Goal: Task Accomplishment & Management: Use online tool/utility

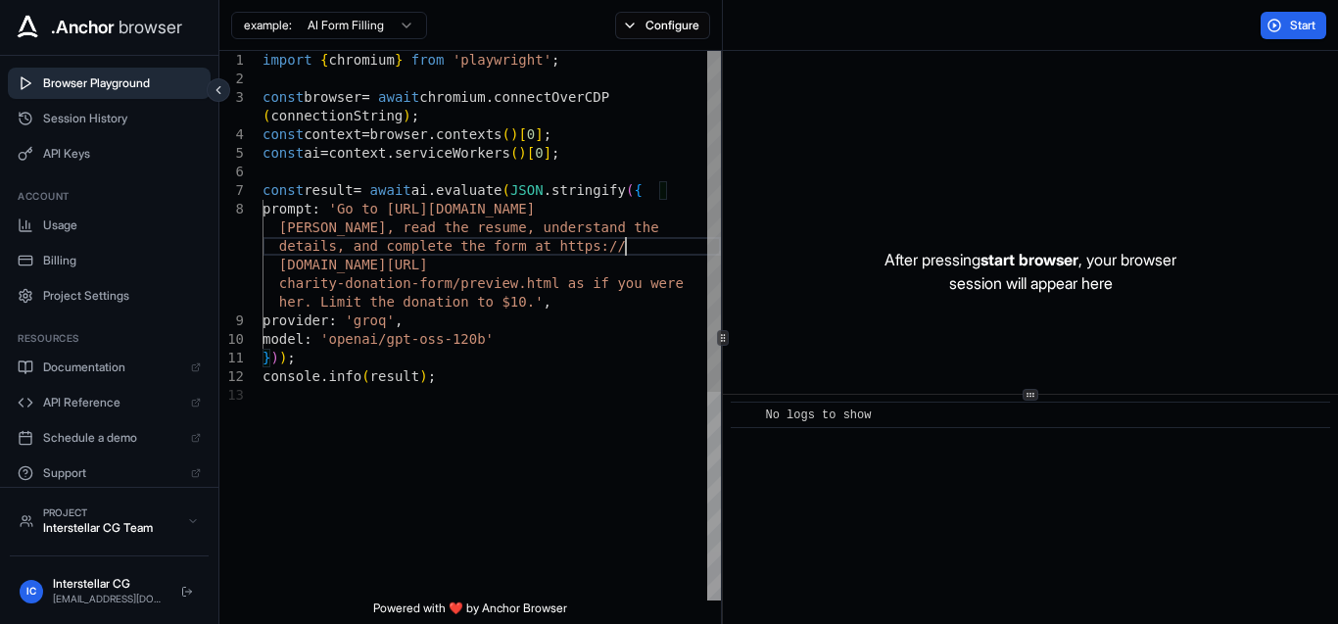
click at [628, 242] on div "import { chromium } from 'playwright' ; const browser = await chromium . connec…" at bounding box center [491, 493] width 458 height 884
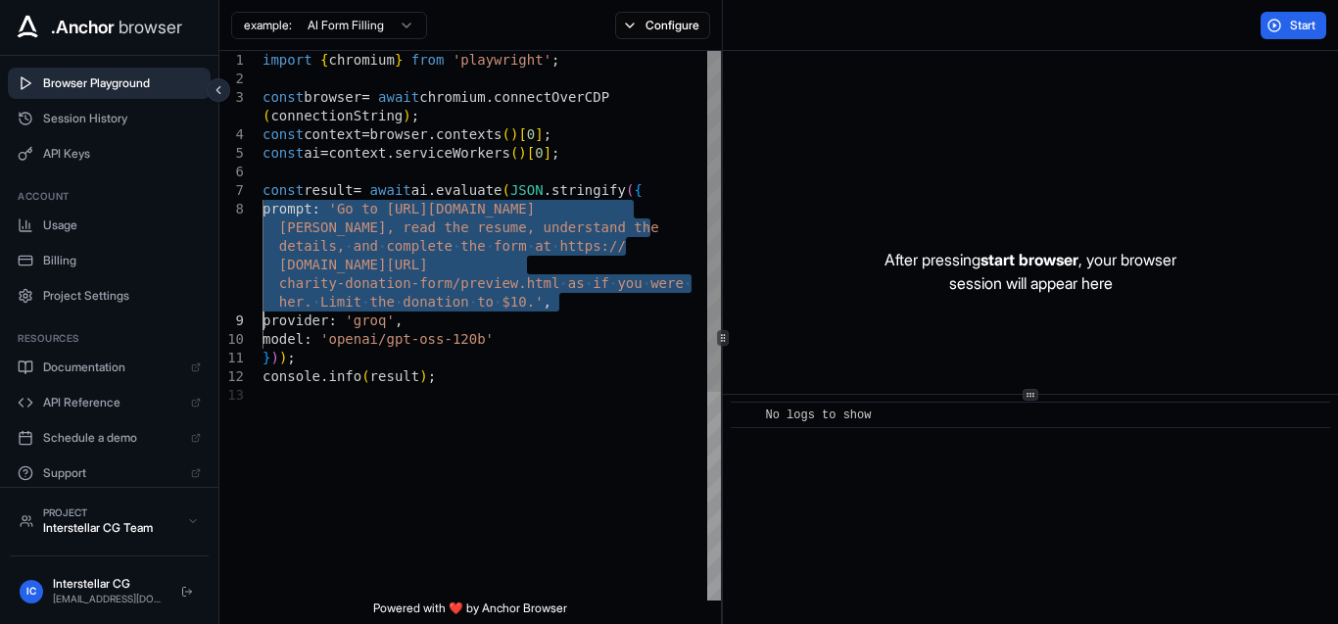
click at [628, 242] on div "import { chromium } from 'playwright' ; const browser = await chromium . connec…" at bounding box center [491, 493] width 458 height 884
click at [509, 241] on div "import { chromium } from 'playwright' ; const browser = await chromium . connec…" at bounding box center [491, 493] width 458 height 884
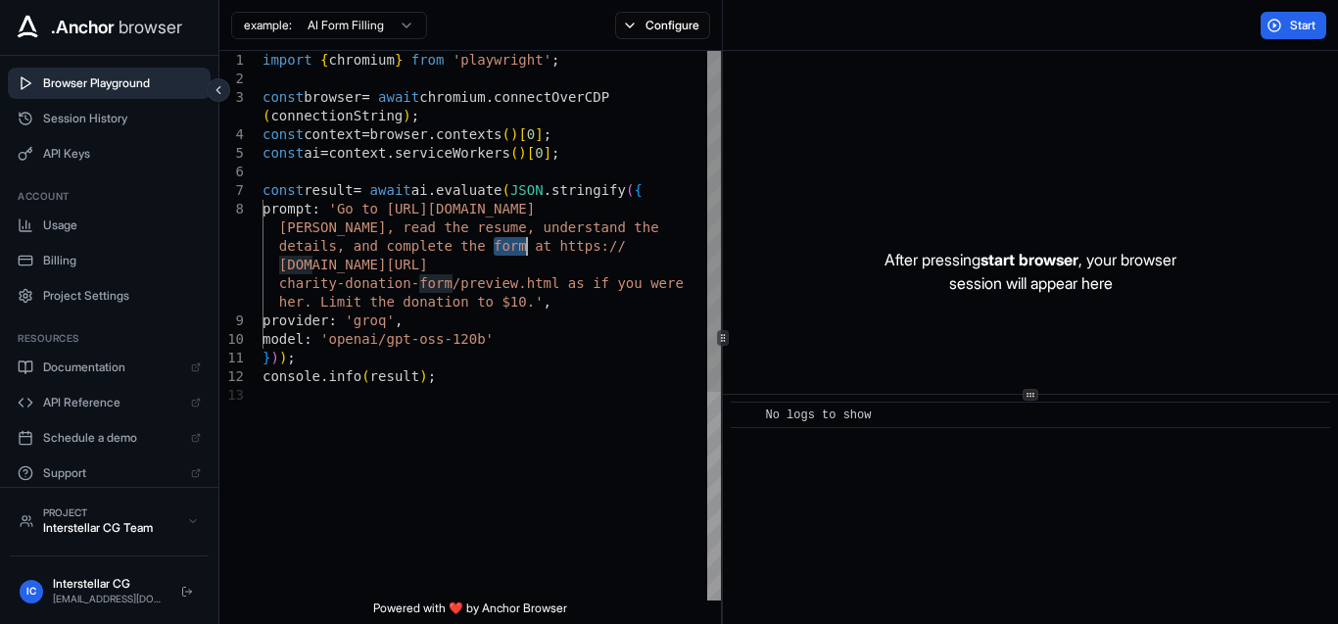
click at [509, 241] on div "import { chromium } from 'playwright' ; const browser = await chromium . connec…" at bounding box center [491, 493] width 458 height 884
click at [508, 180] on div "import { chromium } from 'playwright' ; const browser = await chromium . connec…" at bounding box center [491, 493] width 458 height 884
click at [482, 195] on div "import { chromium } from 'playwright' ; const browser = await chromium . connec…" at bounding box center [491, 493] width 458 height 884
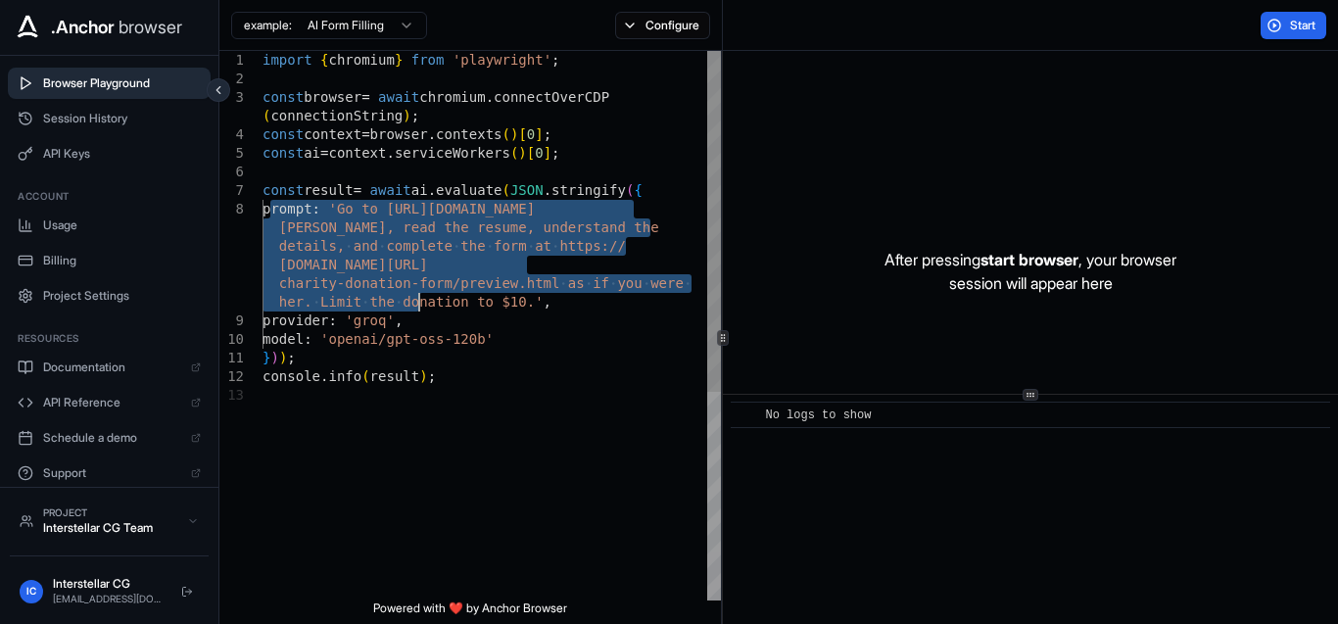
drag, startPoint x: 272, startPoint y: 211, endPoint x: 430, endPoint y: 327, distance: 196.1
click at [430, 327] on div "import { chromium } from 'playwright' ; const browser = await chromium . connec…" at bounding box center [491, 493] width 458 height 884
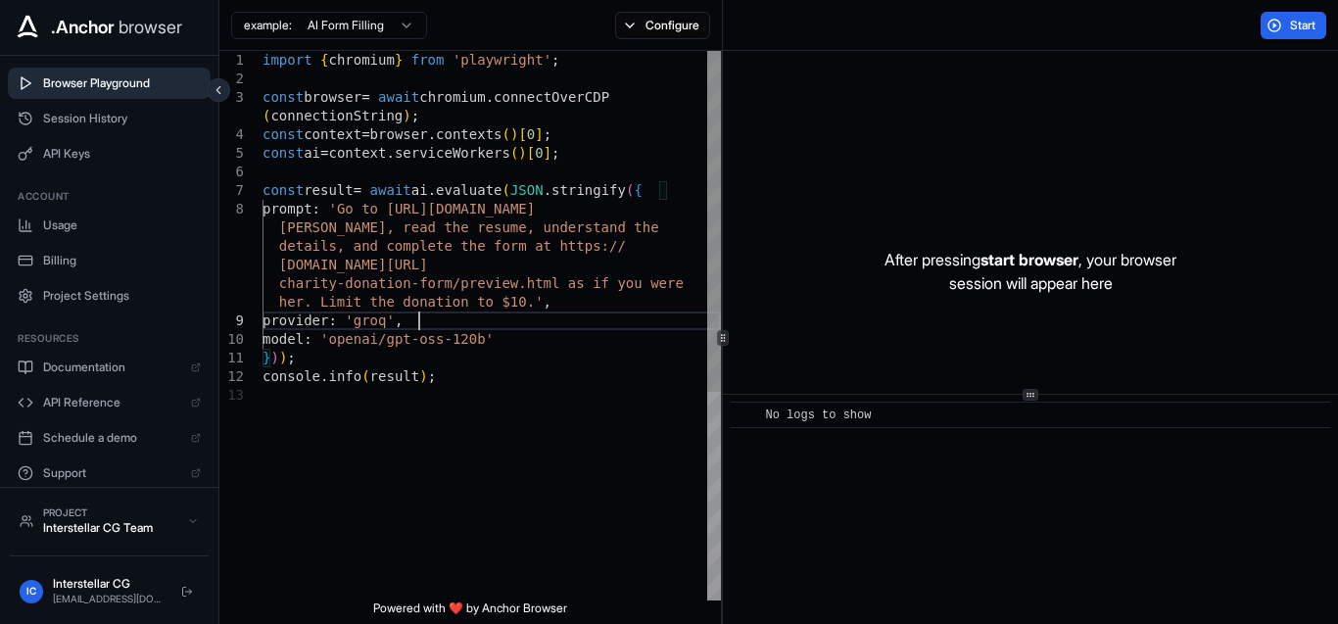
click at [430, 327] on div "import { chromium } from 'playwright' ; const browser = await chromium . connec…" at bounding box center [491, 493] width 458 height 884
click at [1287, 30] on button "Start" at bounding box center [1293, 25] width 66 height 27
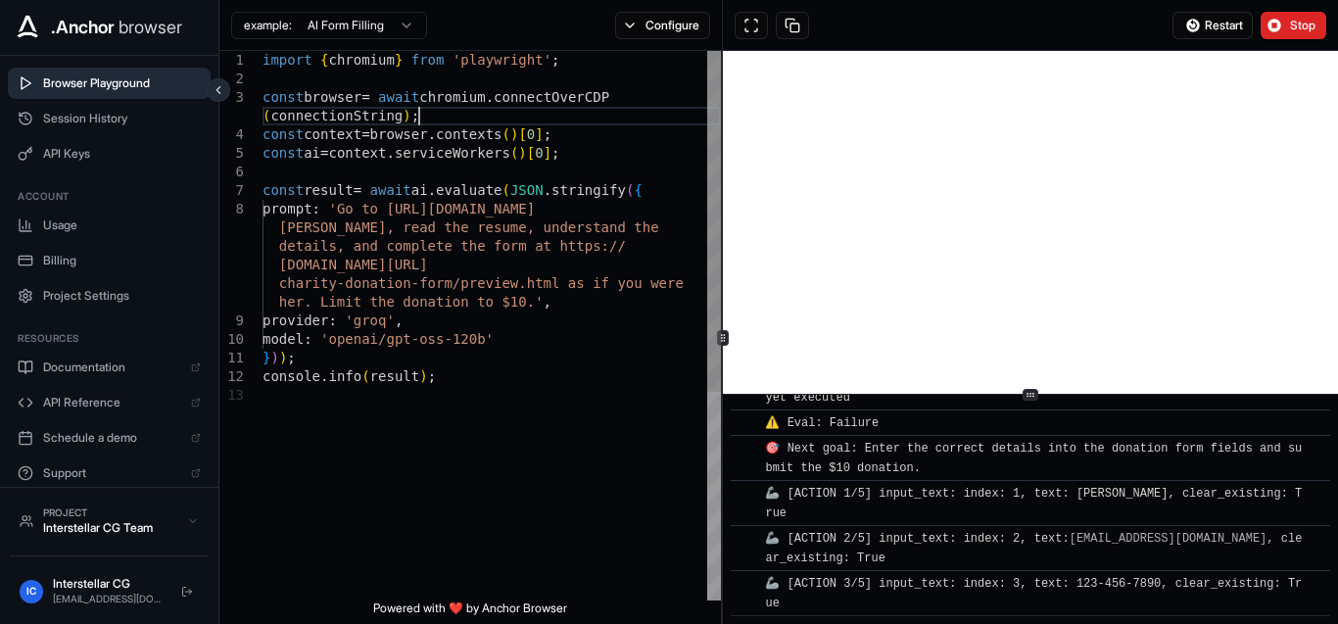
click at [577, 113] on div "import { chromium } from 'playwright' ; const browser = await chromium . connec…" at bounding box center [491, 493] width 458 height 884
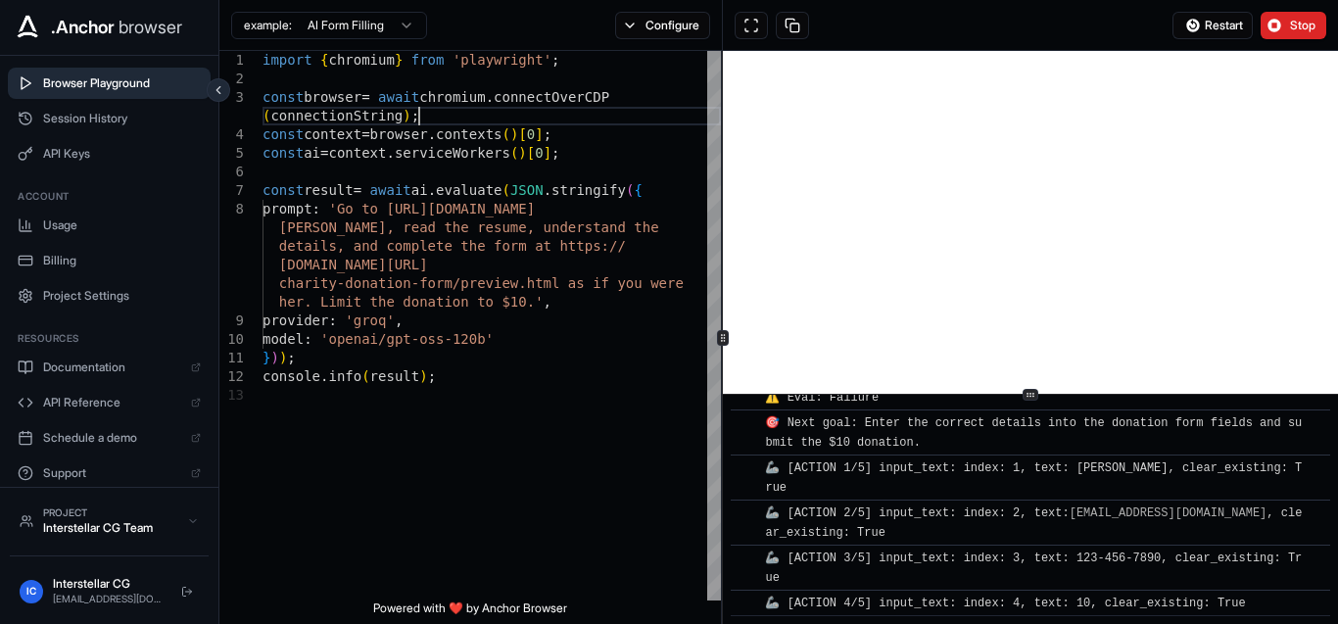
scroll to position [1138, 0]
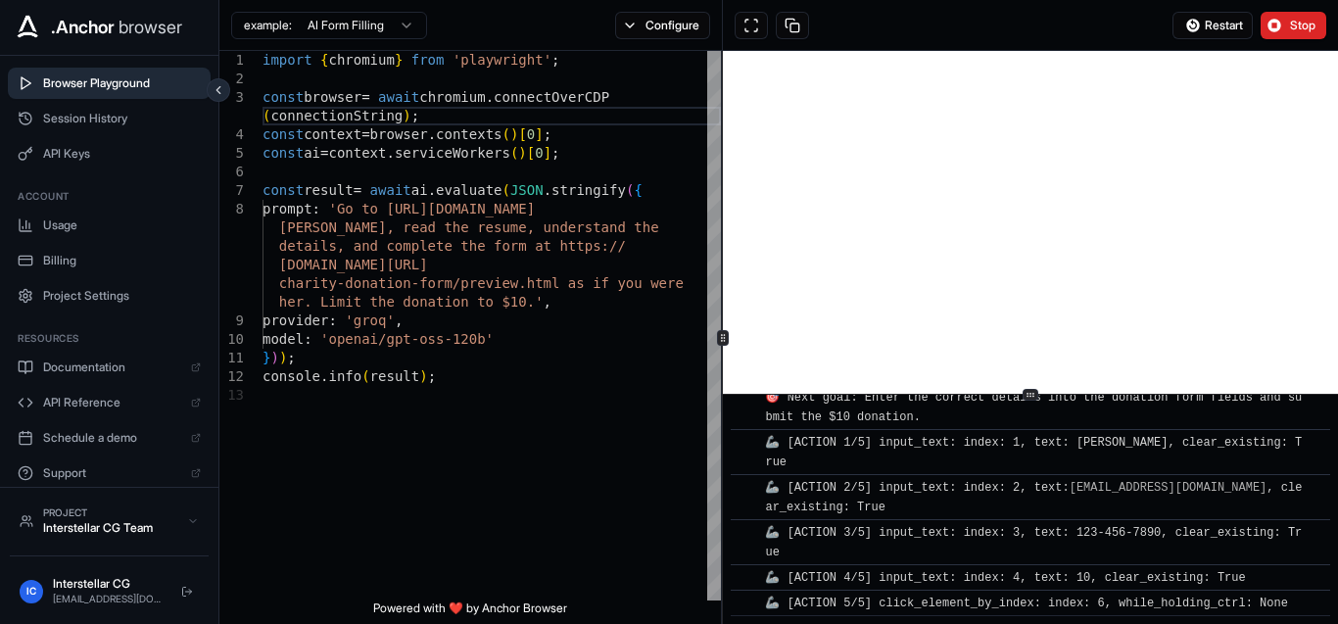
click at [381, 31] on html ".Anchor browser Browser Playground Session History API Keys Account Usage Billi…" at bounding box center [669, 312] width 1338 height 624
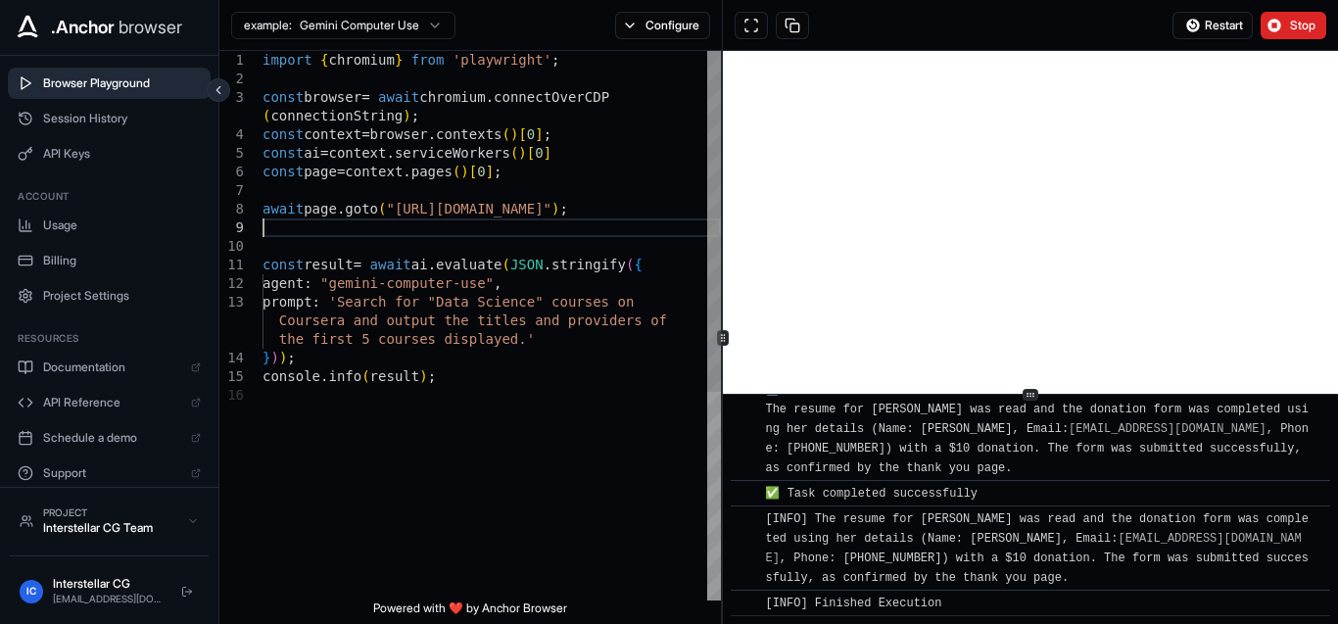
scroll to position [0, 0]
click at [510, 228] on div "import { chromium } from 'playwright' ; const browser = await chromium . connec…" at bounding box center [491, 493] width 458 height 884
click at [1304, 19] on span "Stop" at bounding box center [1303, 26] width 27 height 16
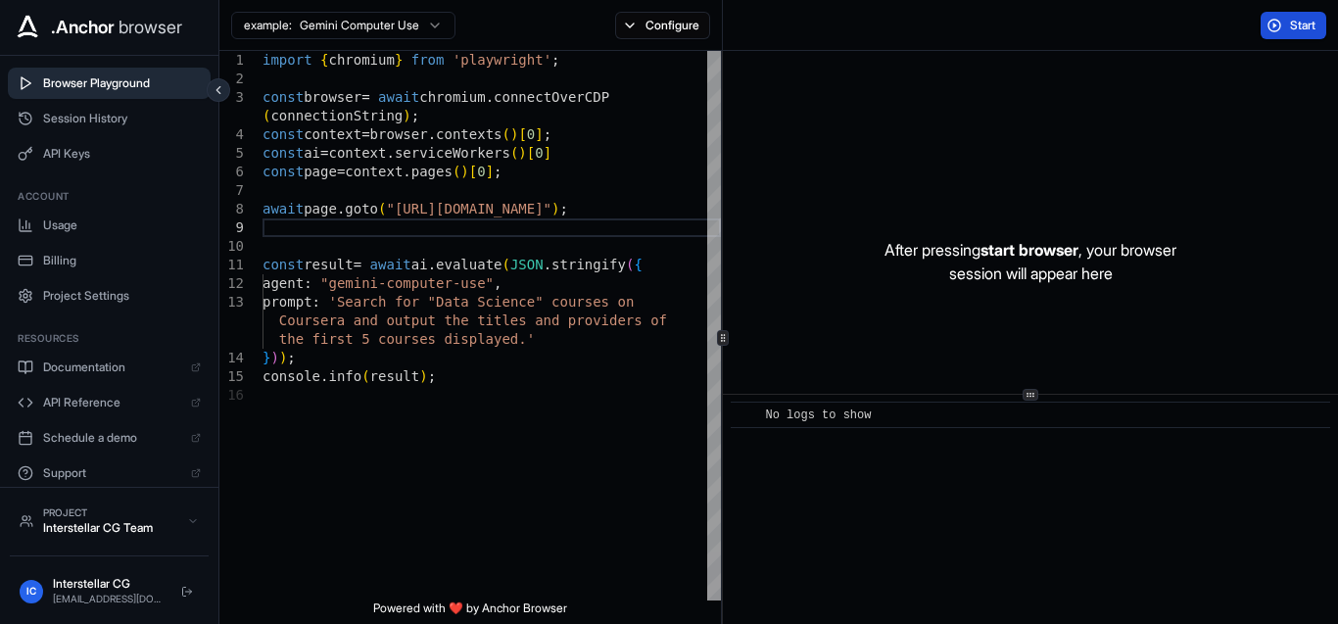
click at [1287, 29] on button "Start" at bounding box center [1293, 25] width 66 height 27
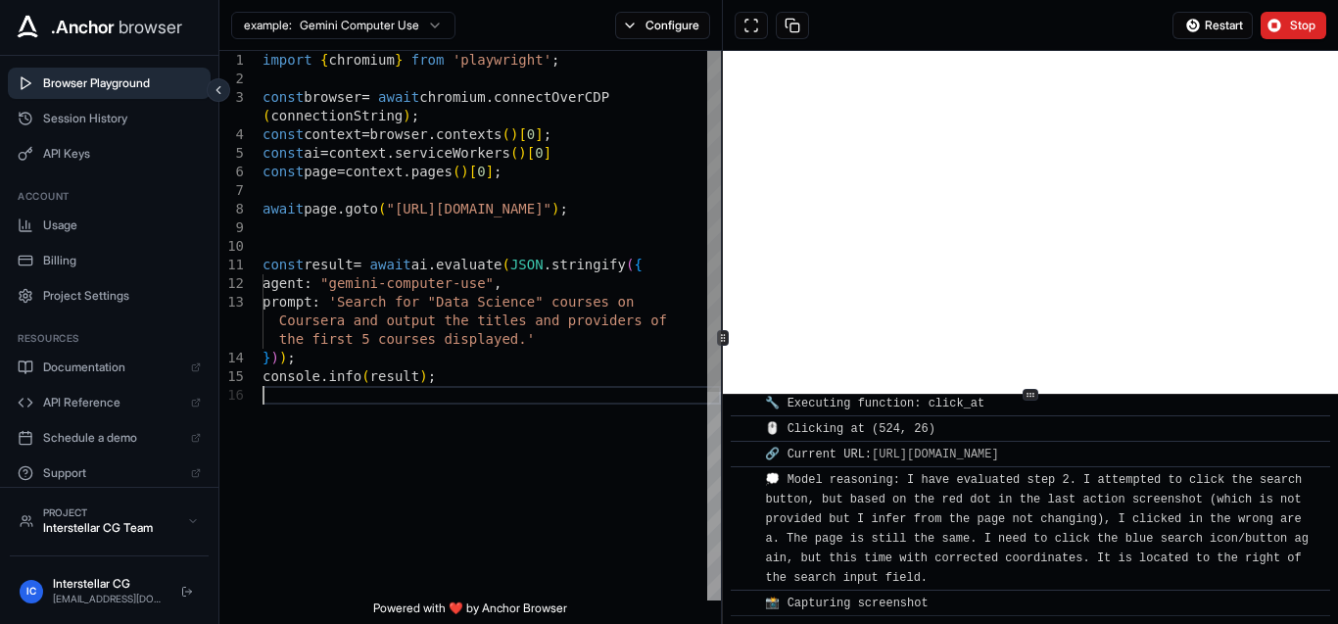
click at [617, 447] on div "import { chromium } from 'playwright' ; const browser = await chromium . connec…" at bounding box center [491, 493] width 458 height 884
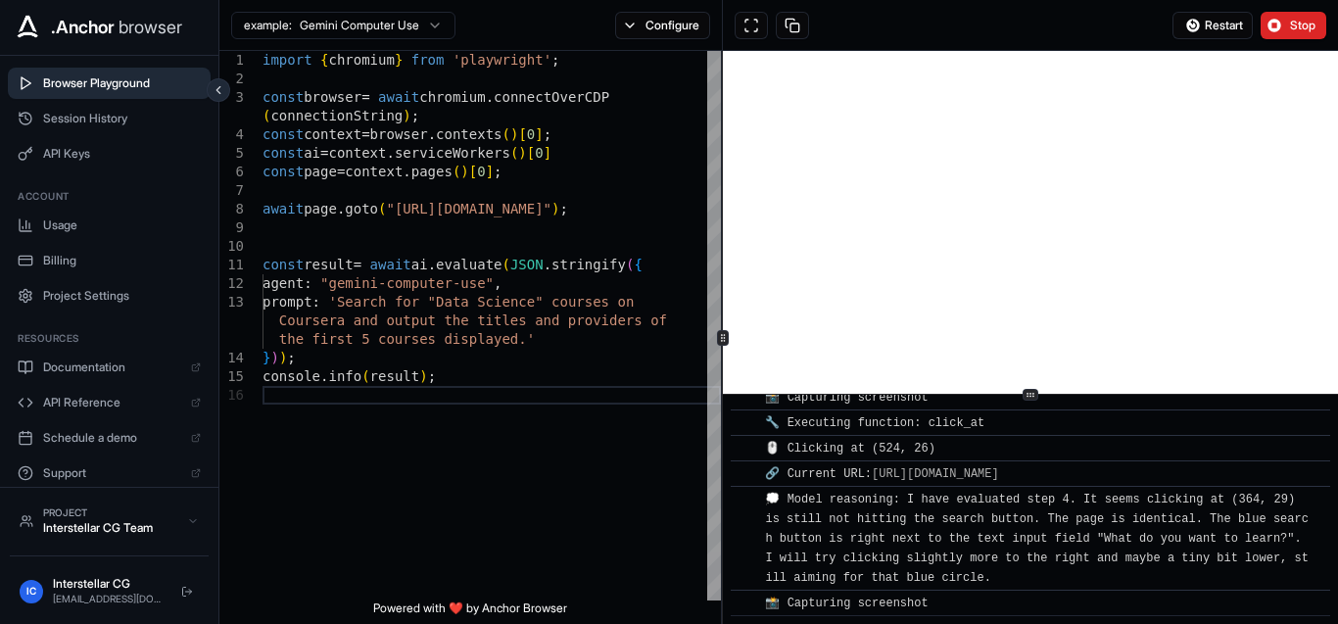
scroll to position [1240, 0]
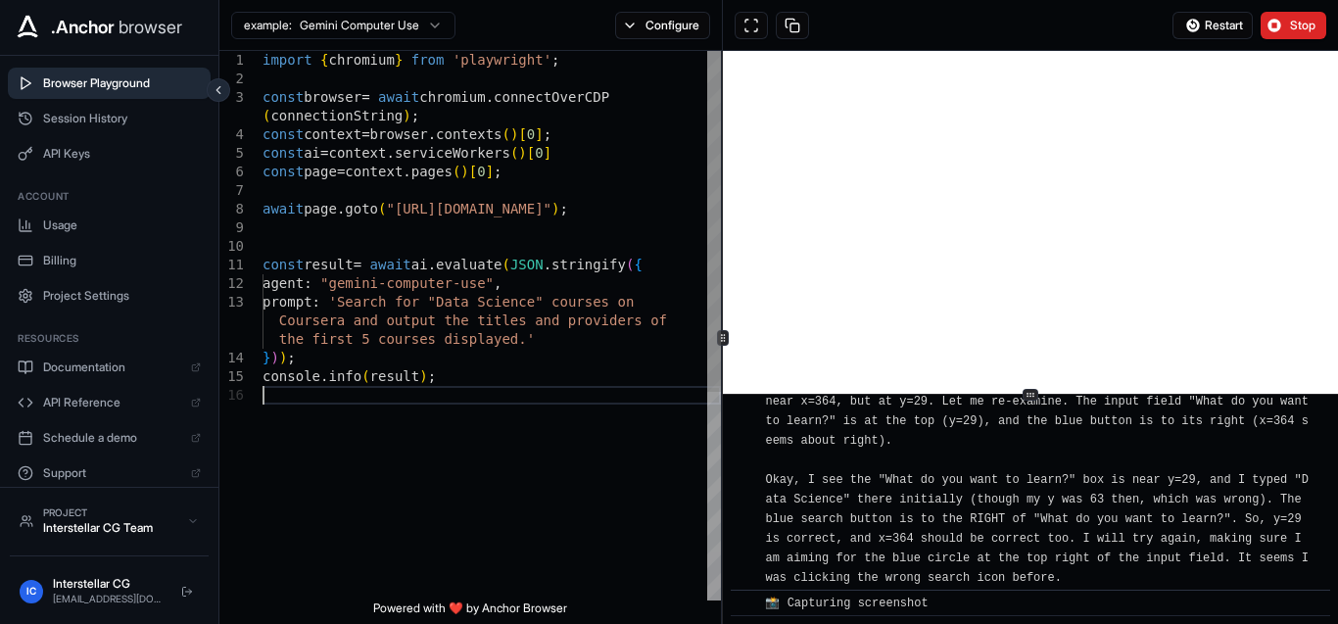
click at [582, 456] on div "import { chromium } from 'playwright' ; const browser = await chromium . connec…" at bounding box center [491, 493] width 458 height 884
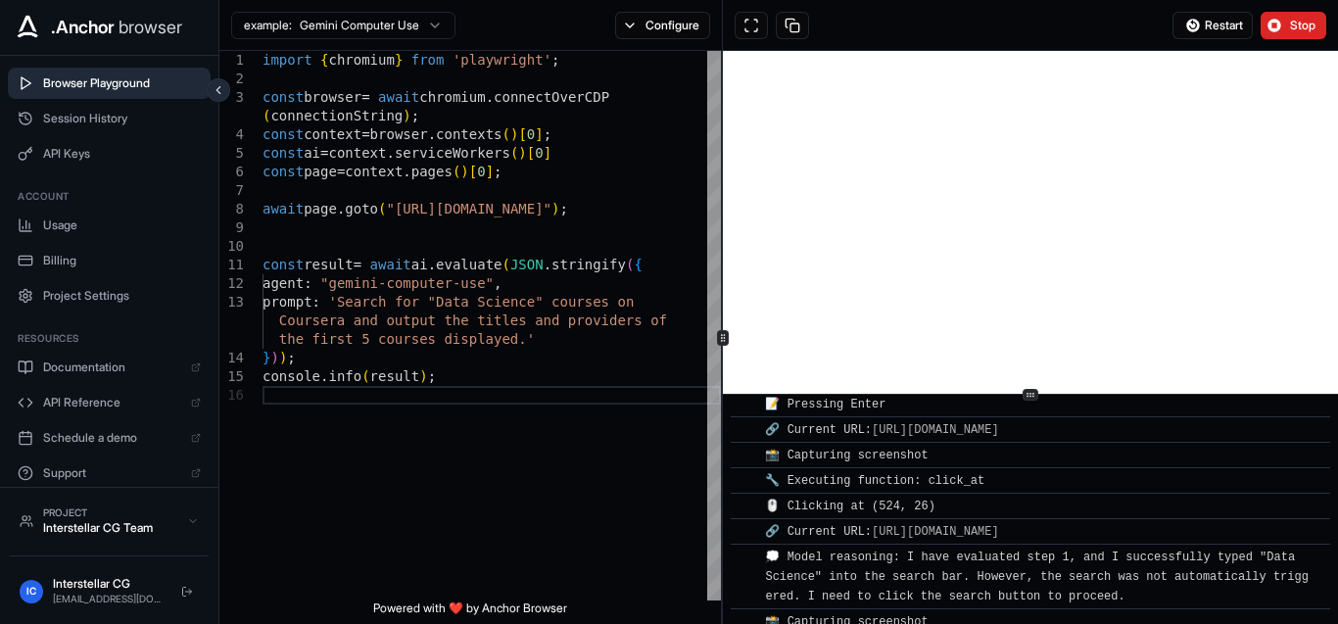
scroll to position [0, 0]
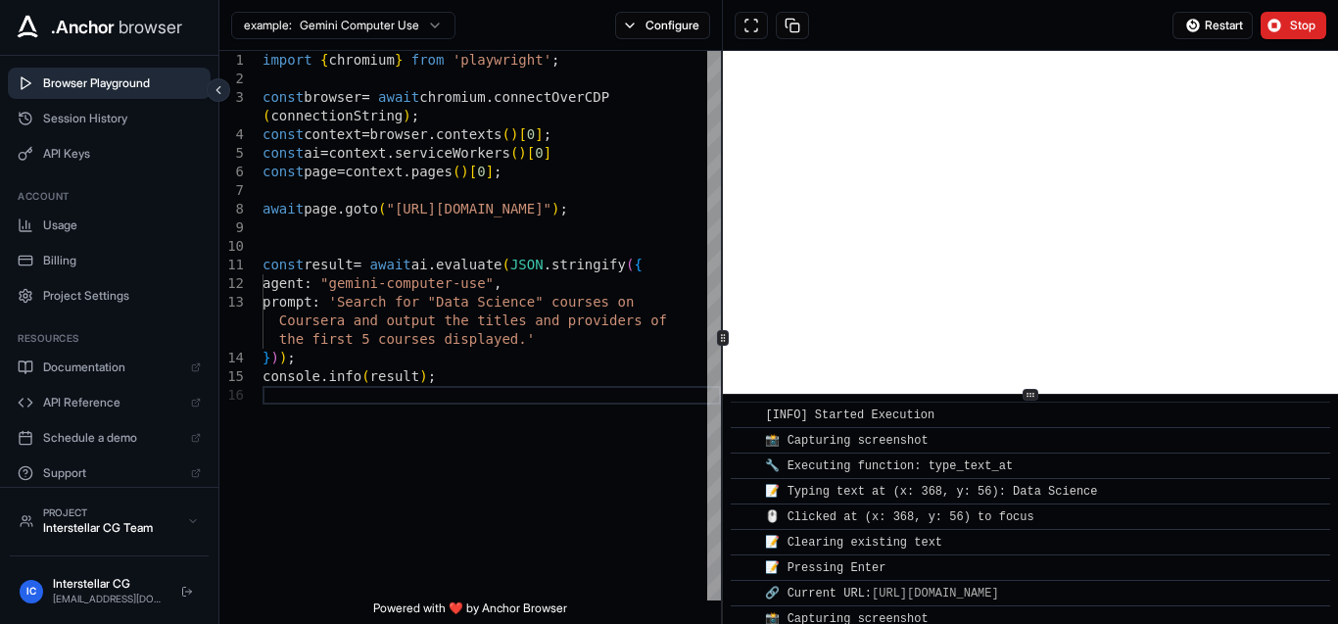
click at [403, 26] on html ".Anchor browser Browser Playground Session History API Keys Account Usage Billi…" at bounding box center [669, 312] width 1338 height 624
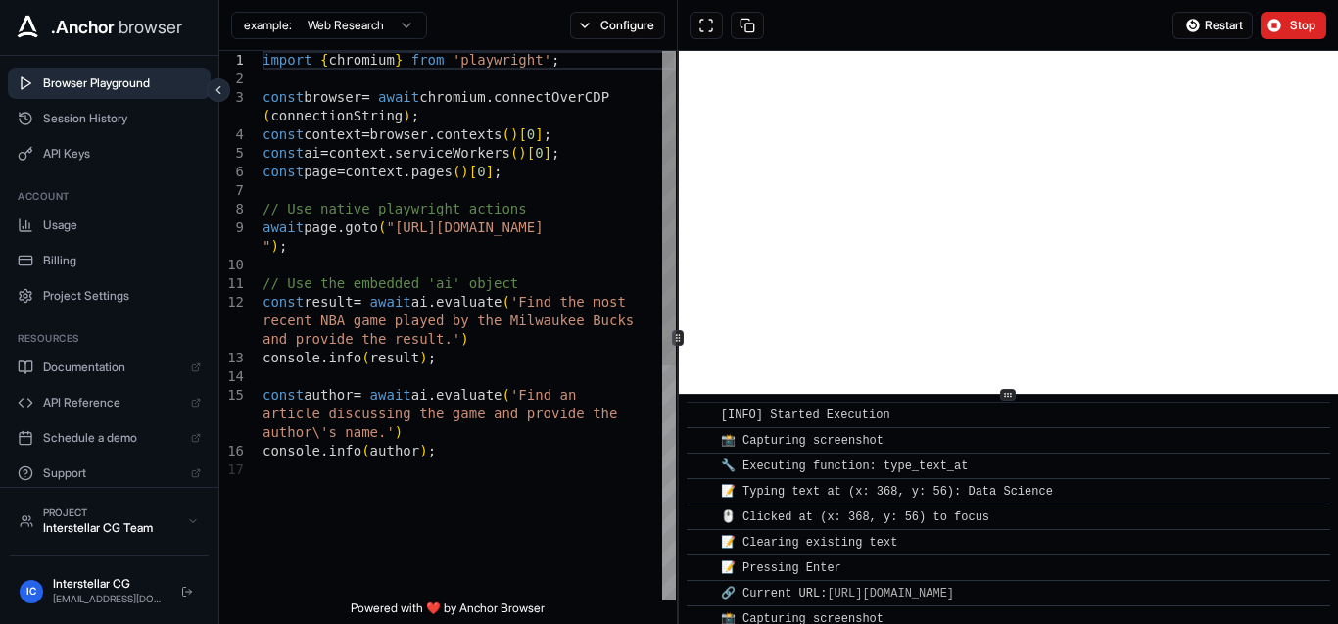
click at [673, 340] on icon at bounding box center [678, 338] width 10 height 10
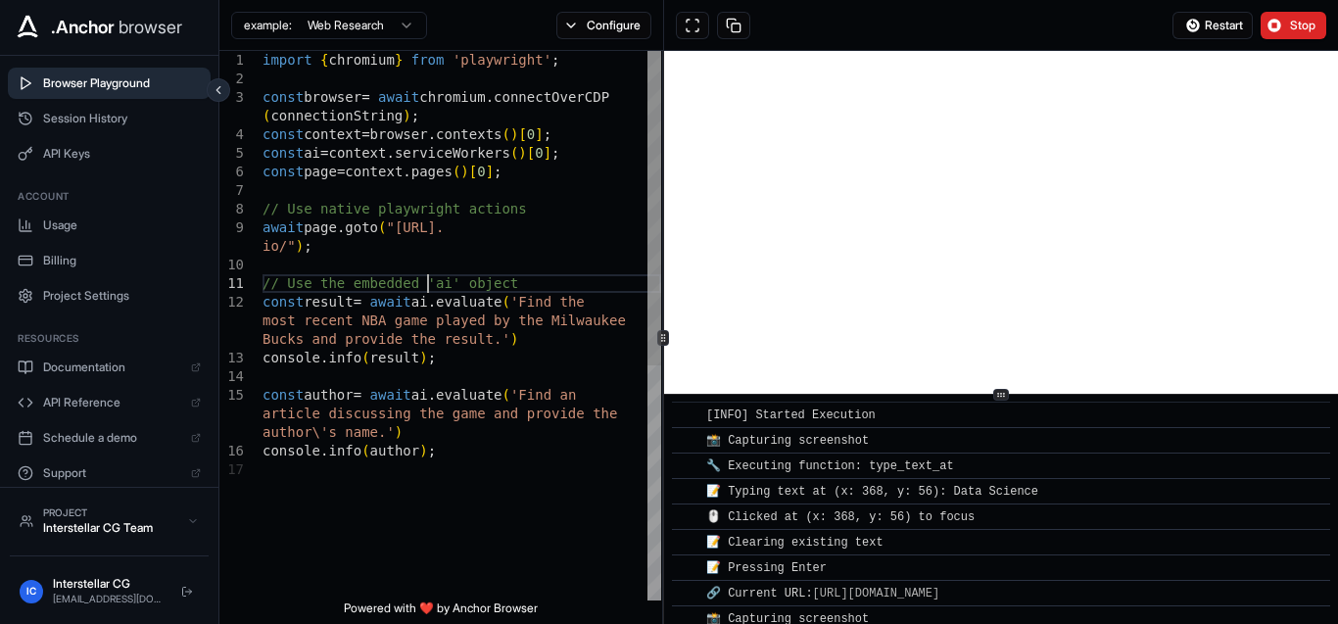
click at [429, 285] on div "const author = await ai . evaluate ( 'Find an article discussing the game and p…" at bounding box center [461, 530] width 399 height 959
click at [384, 325] on div "const author = await ai . evaluate ( 'Find an article discussing the game and p…" at bounding box center [461, 530] width 399 height 959
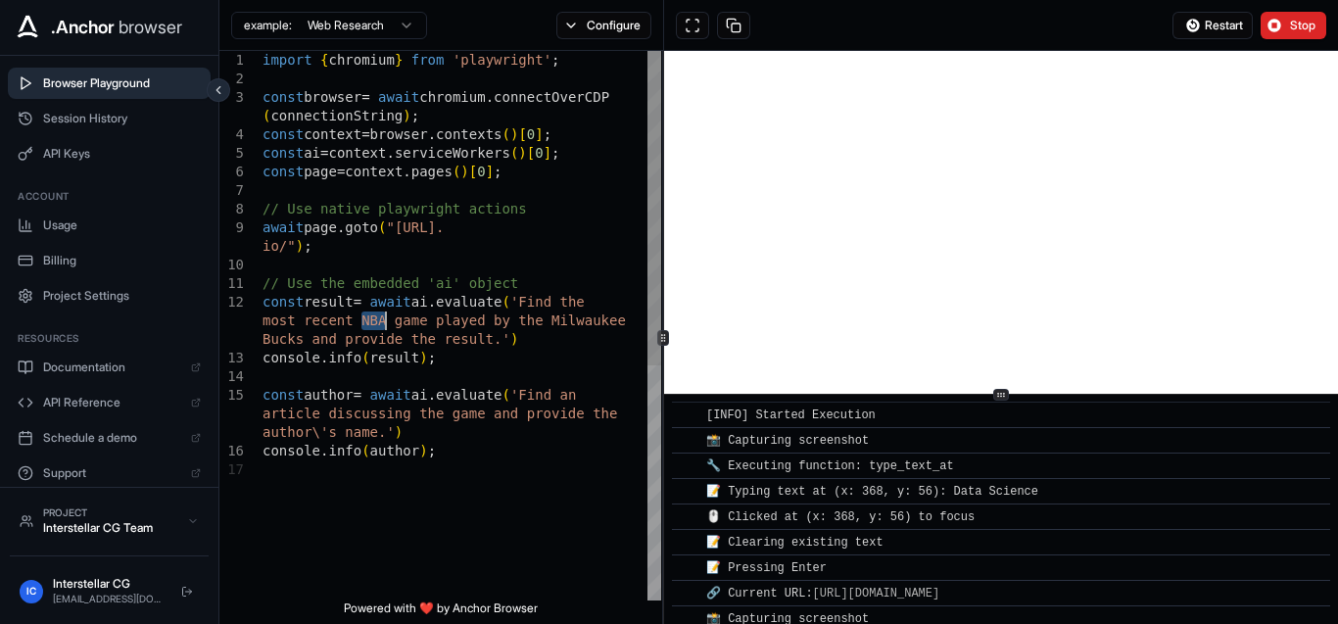
click at [384, 325] on div "const author = await ai . evaluate ( 'Find an article discussing the game and p…" at bounding box center [461, 530] width 399 height 959
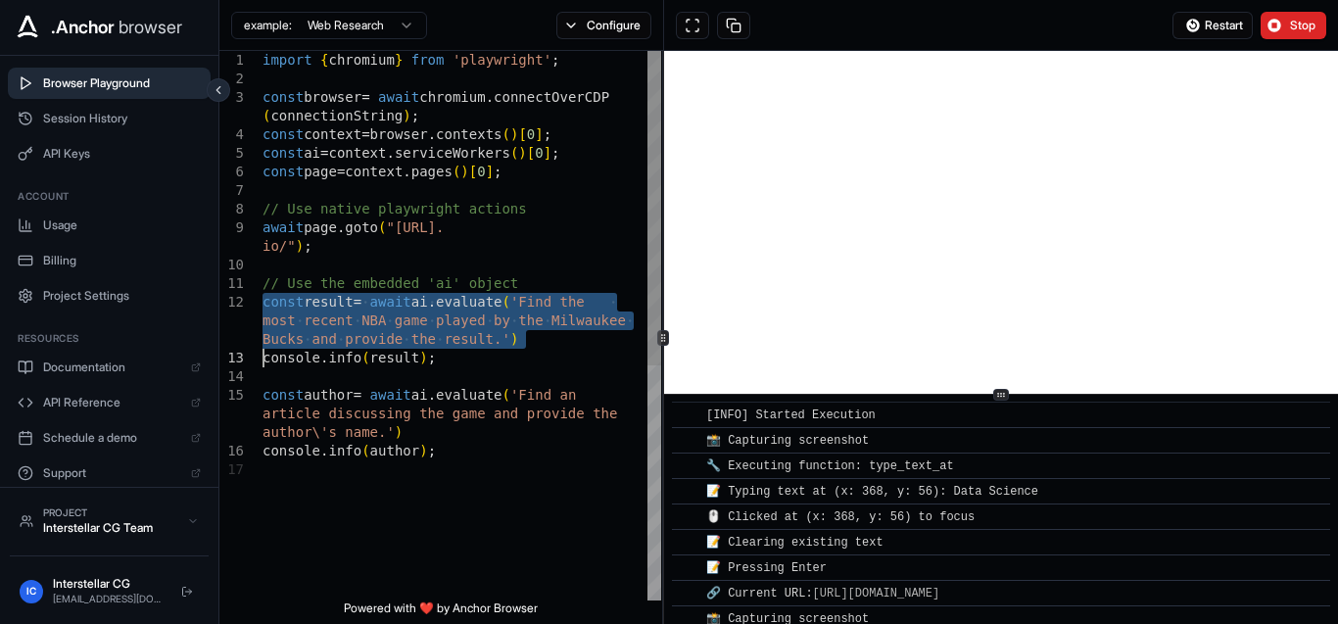
click at [384, 325] on div "const author = await ai . evaluate ( 'Find an article discussing the game and p…" at bounding box center [461, 530] width 399 height 959
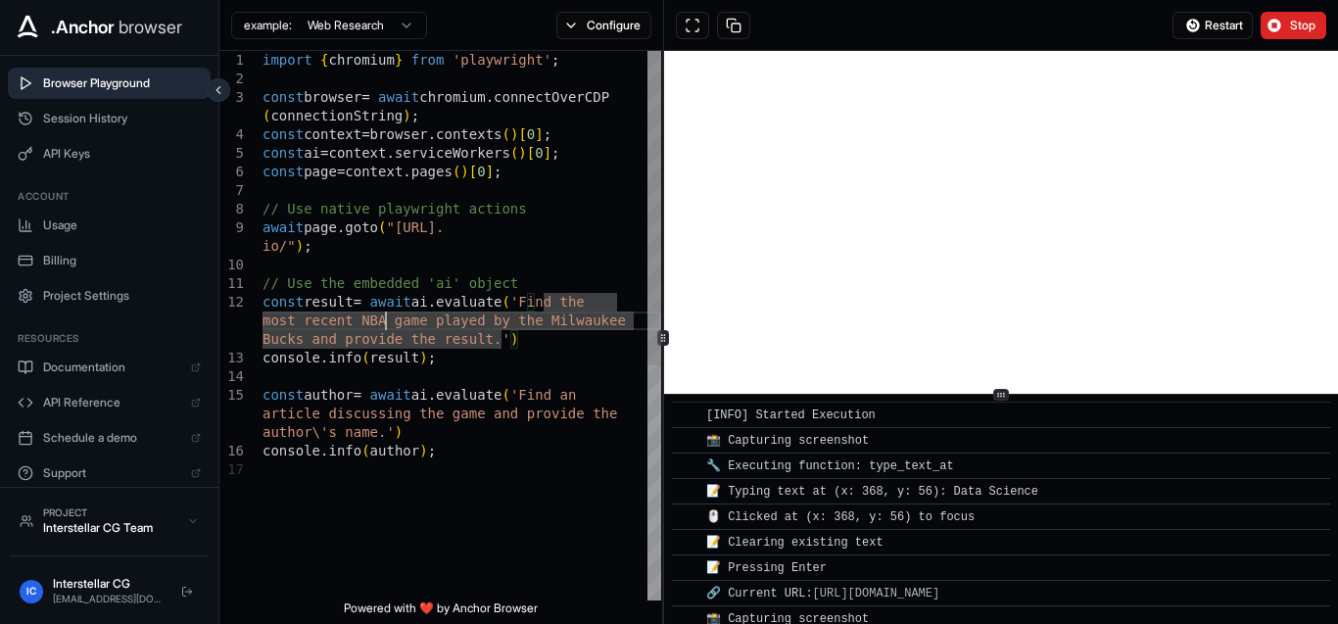
click at [384, 325] on div "const author = await ai . evaluate ( 'Find an article discussing the game and p…" at bounding box center [461, 530] width 399 height 959
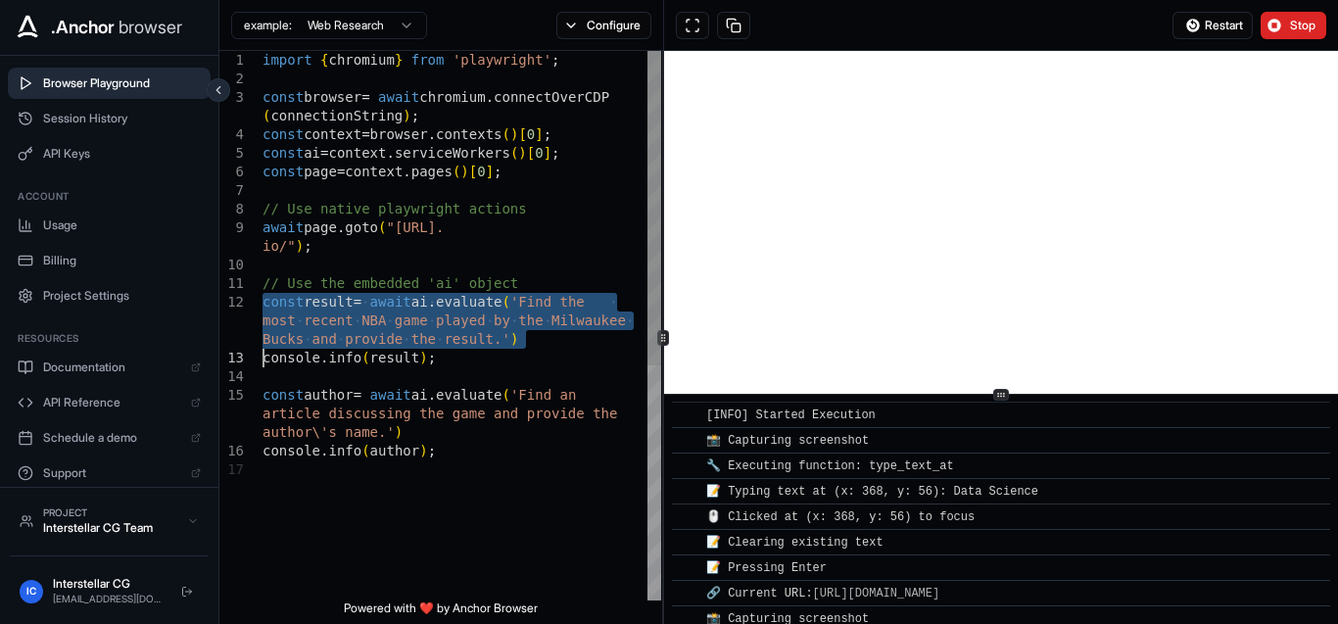
click at [384, 325] on div "const author = await ai . evaluate ( 'Find an article discussing the game and p…" at bounding box center [461, 530] width 399 height 959
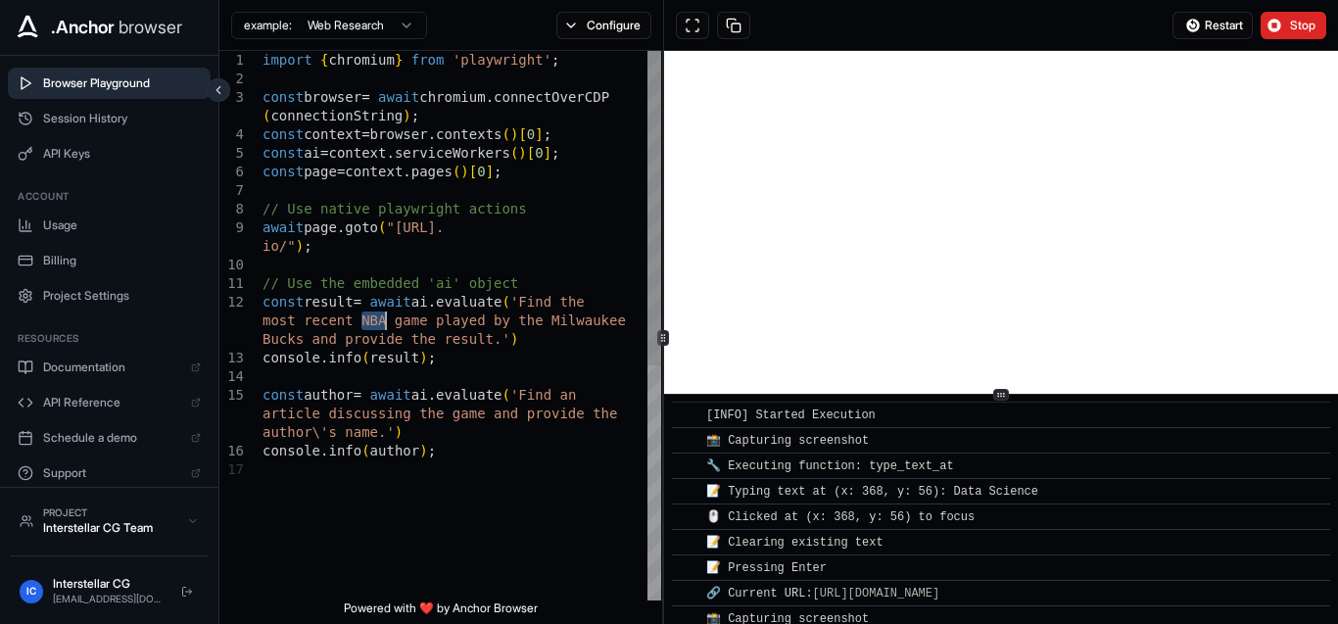
click at [384, 325] on div "const author = await ai . evaluate ( 'Find an article discussing the game and p…" at bounding box center [461, 530] width 399 height 959
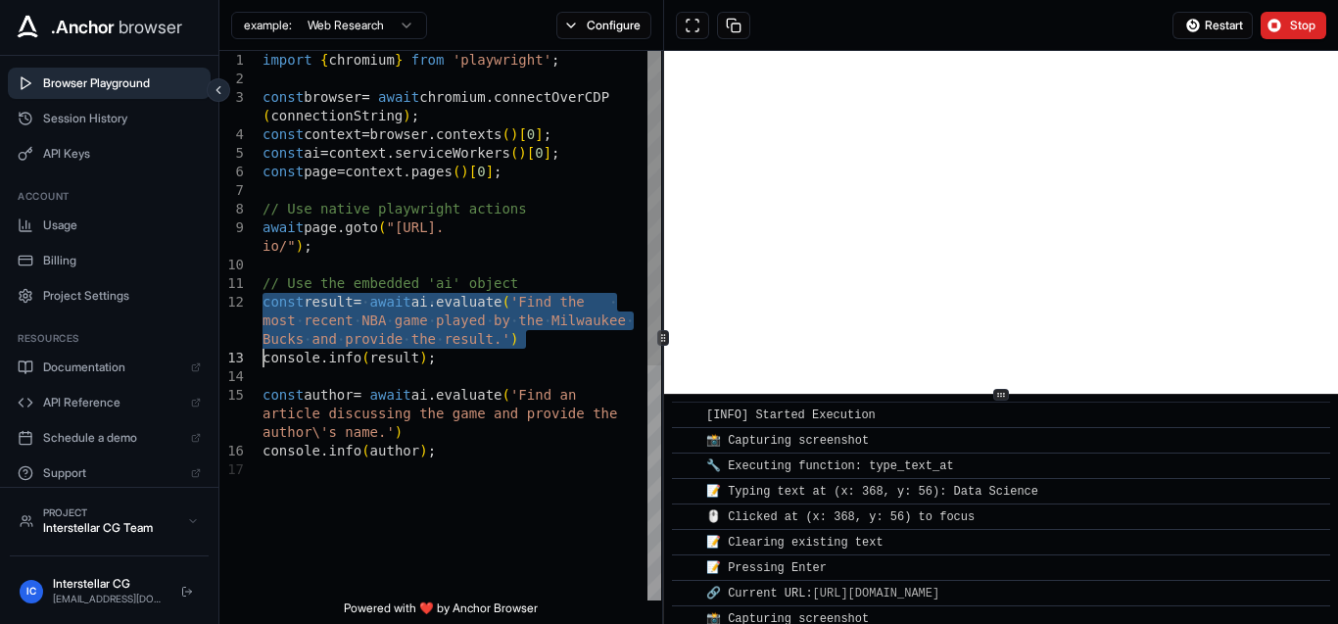
click at [384, 325] on div "const author = await ai . evaluate ( 'Find an article discussing the game and p…" at bounding box center [461, 530] width 399 height 959
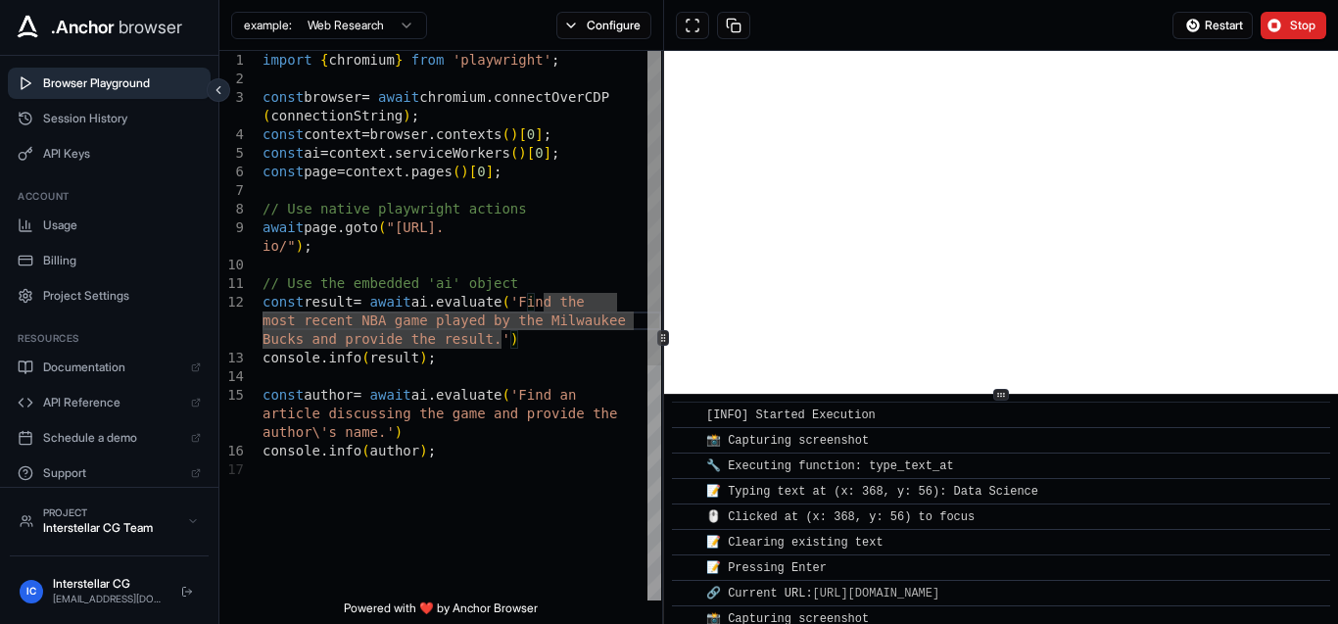
click at [384, 325] on div "const author = await ai . evaluate ( 'Find an article discussing the game and p…" at bounding box center [461, 530] width 399 height 959
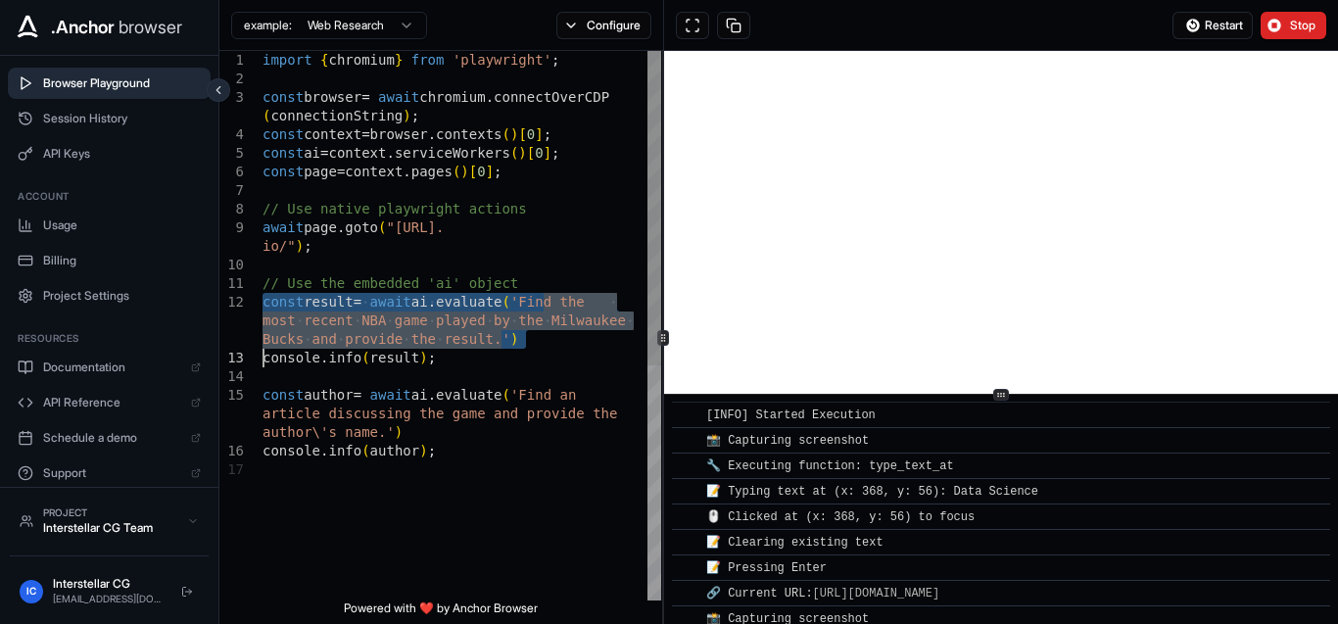
click at [384, 325] on div "const author = await ai . evaluate ( 'Find an article discussing the game and p…" at bounding box center [461, 530] width 399 height 959
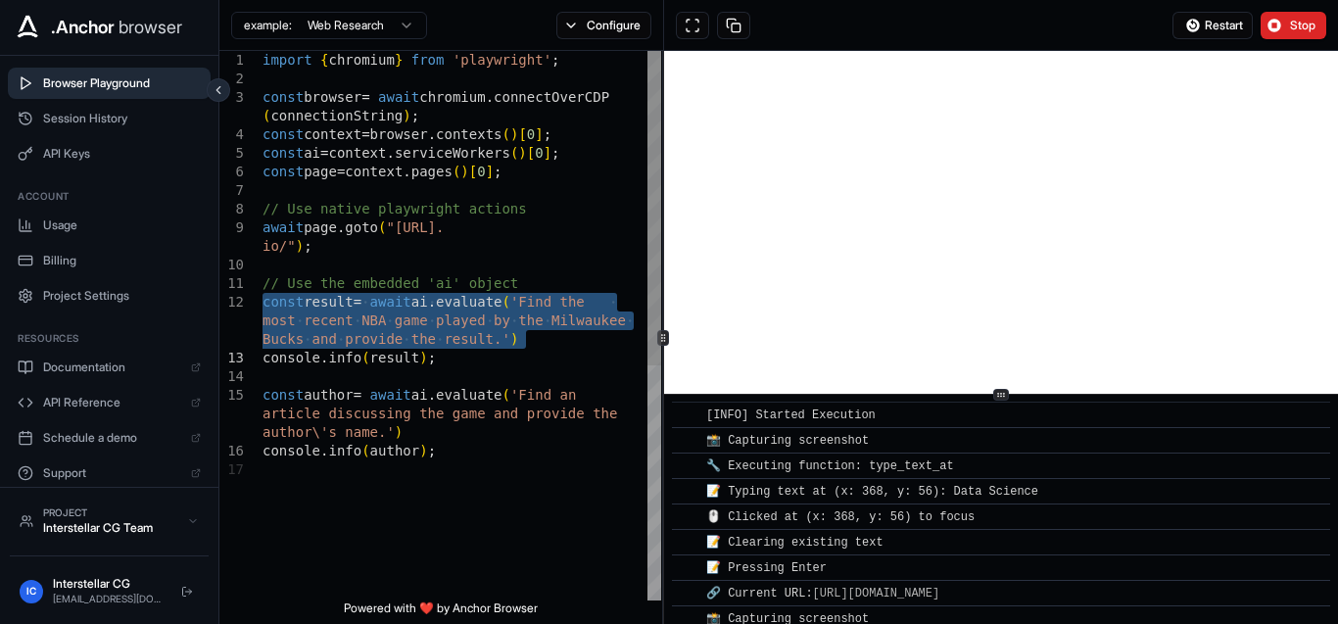
click at [384, 325] on div "const author = await ai . evaluate ( 'Find an article discussing the game and p…" at bounding box center [461, 530] width 399 height 959
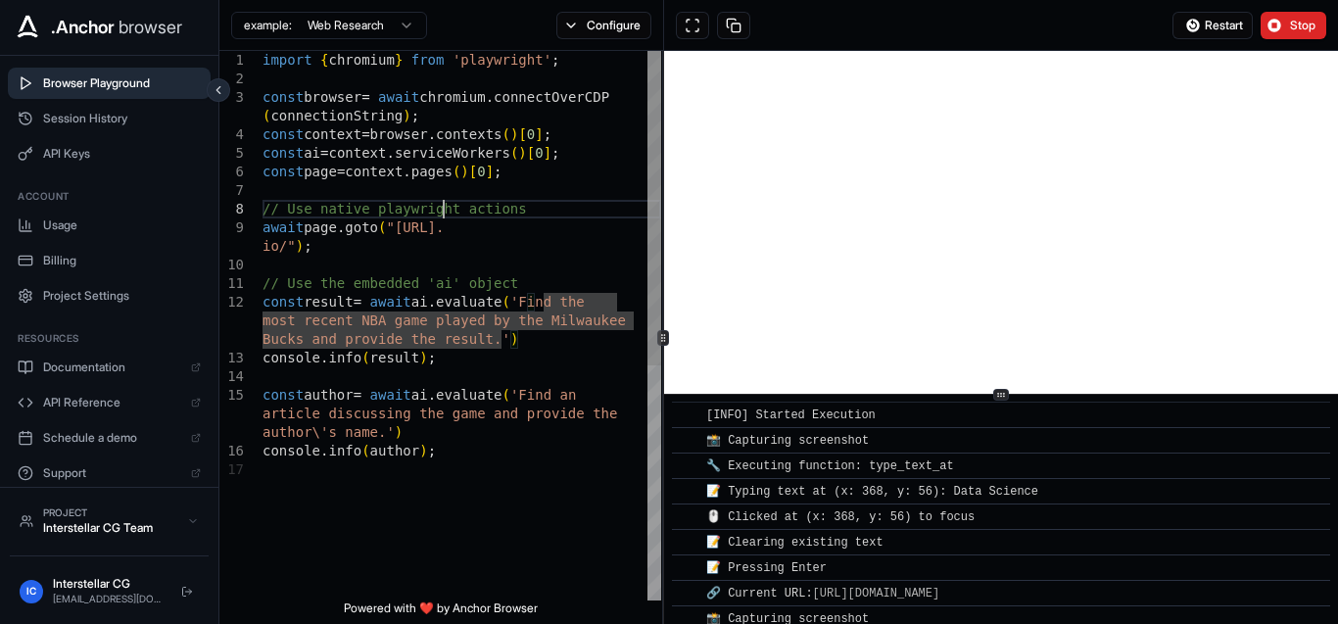
click at [446, 216] on div "const author = await ai . evaluate ( 'Find an article discussing the game and p…" at bounding box center [461, 530] width 399 height 959
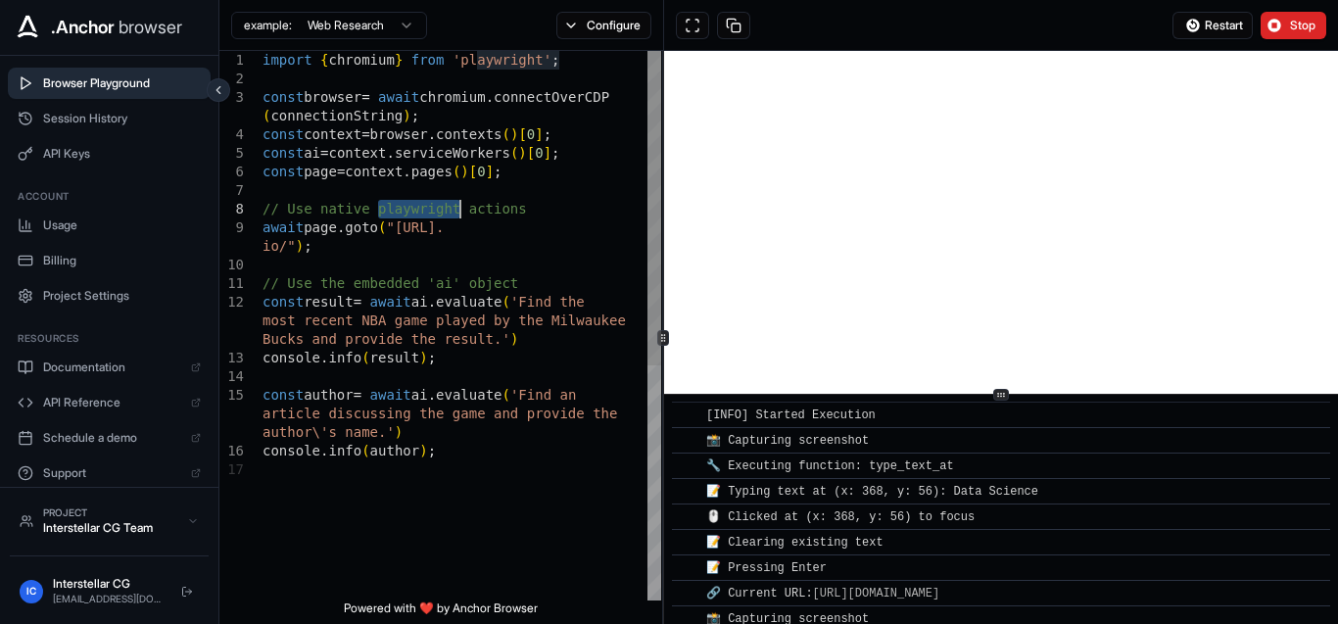
click at [446, 216] on div "const author = await ai . evaluate ( 'Find an article discussing the game and p…" at bounding box center [461, 530] width 399 height 959
click at [1271, 24] on button "Stop" at bounding box center [1293, 25] width 66 height 27
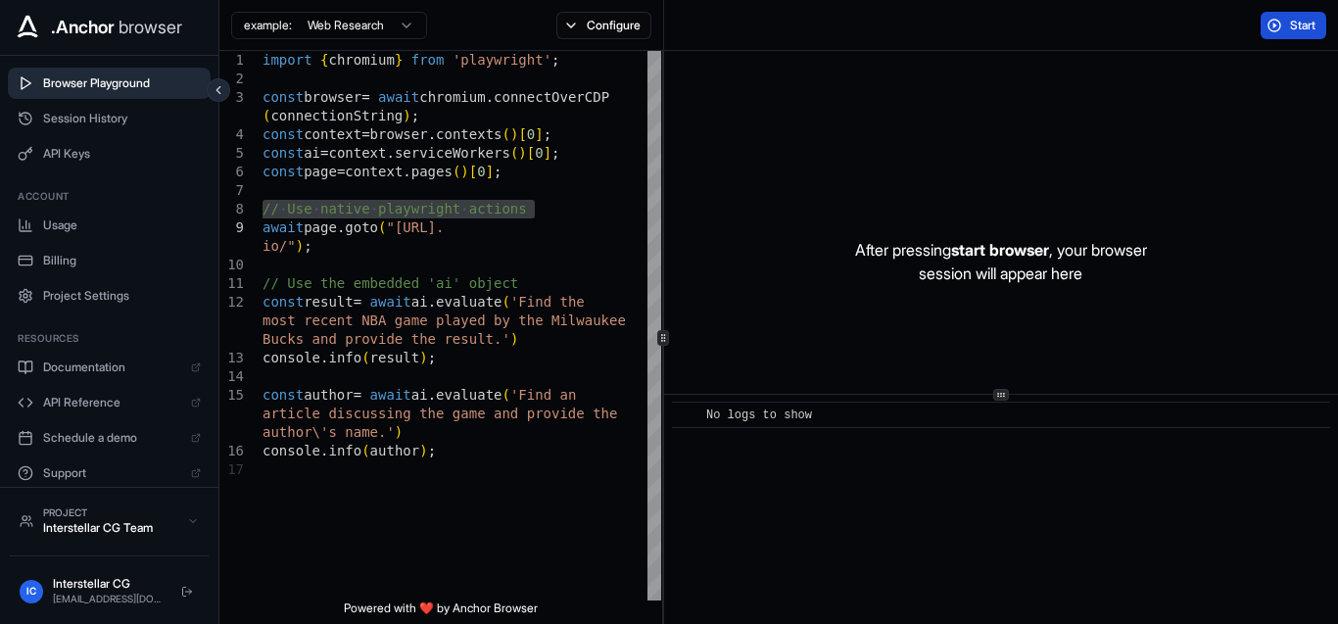
click at [1318, 22] on button "Start" at bounding box center [1293, 25] width 66 height 27
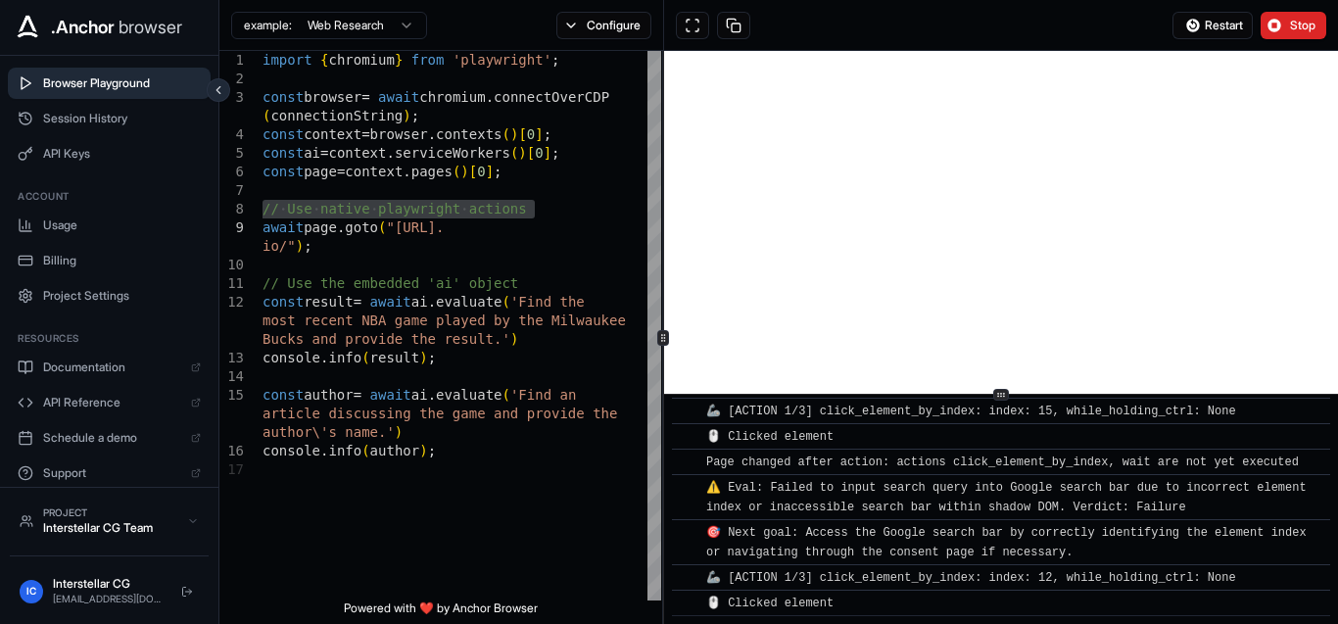
scroll to position [1986, 0]
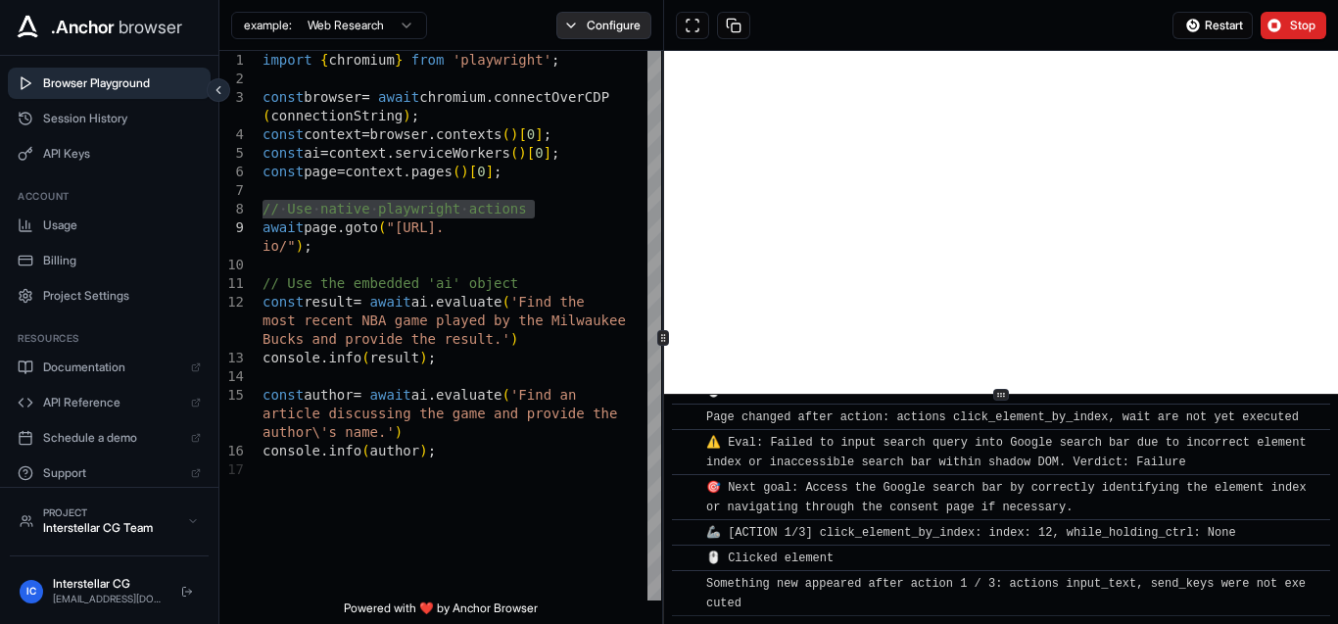
click at [621, 20] on button "Configure" at bounding box center [603, 25] width 95 height 27
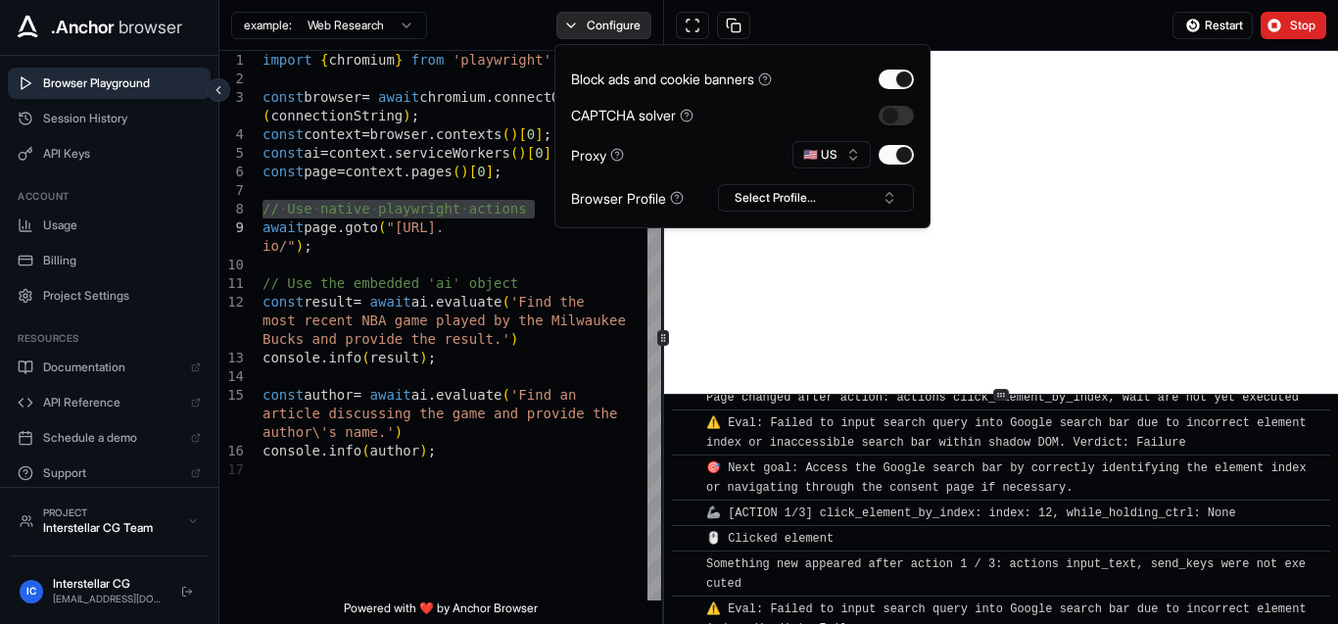
scroll to position [2141, 0]
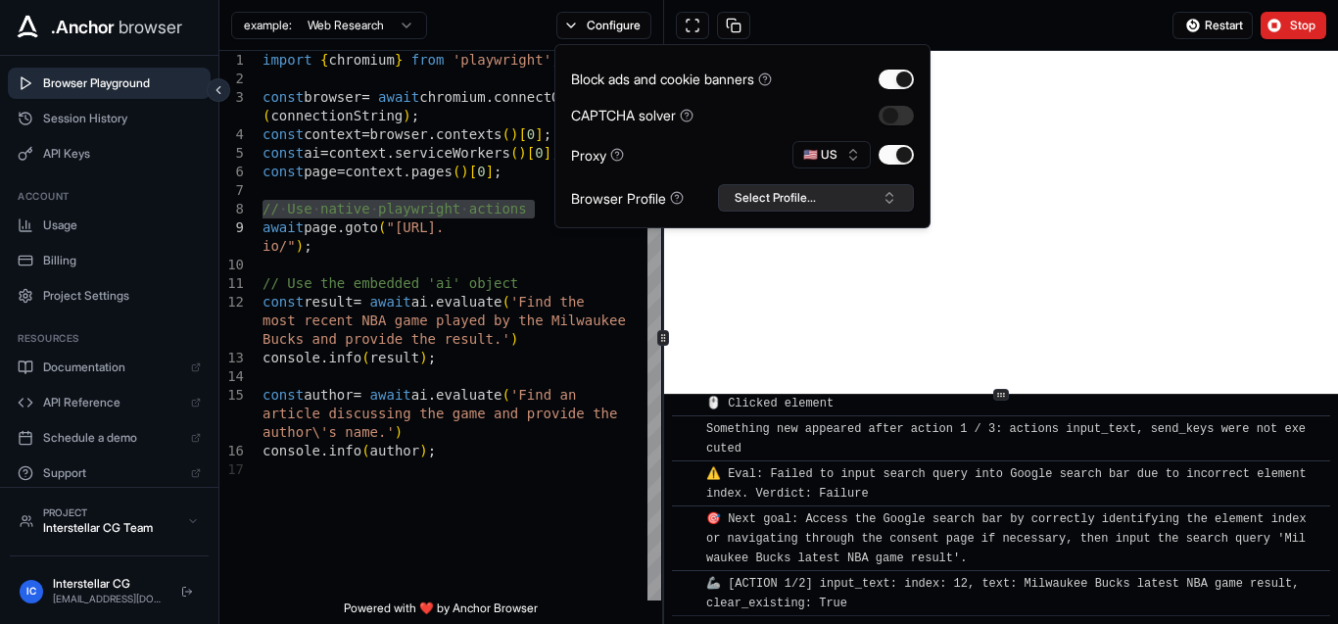
click at [802, 203] on button "Select Profile..." at bounding box center [816, 197] width 196 height 27
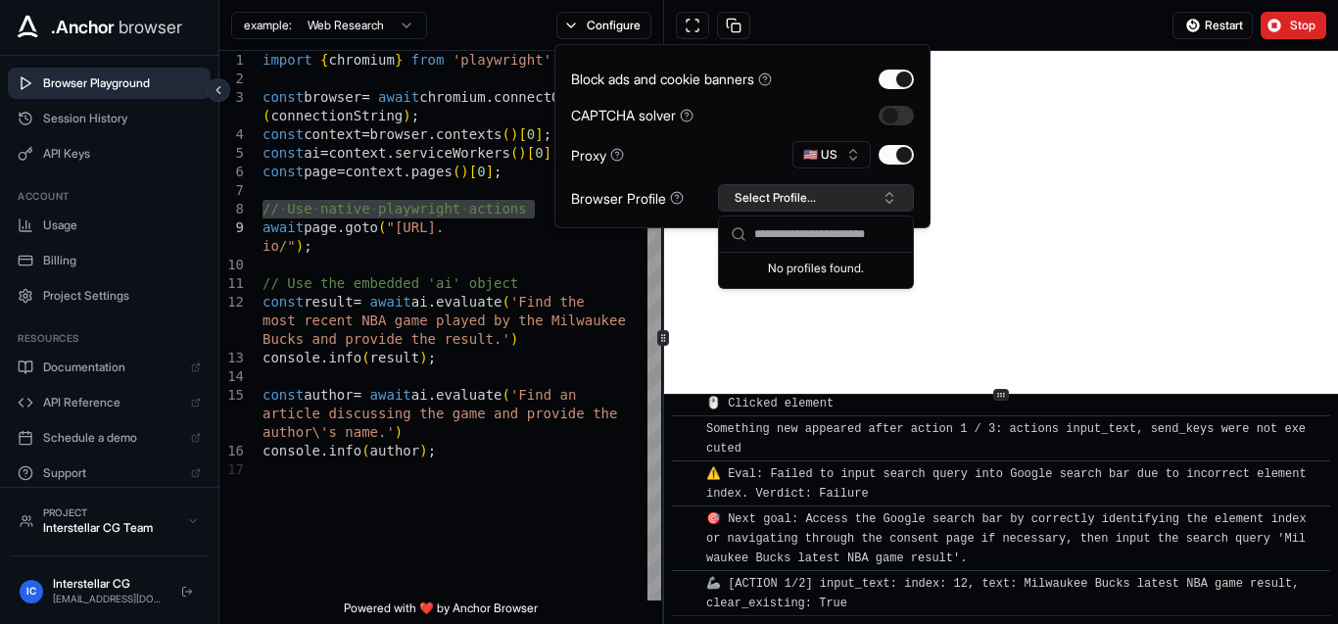
click at [802, 203] on button "Select Profile..." at bounding box center [816, 197] width 196 height 27
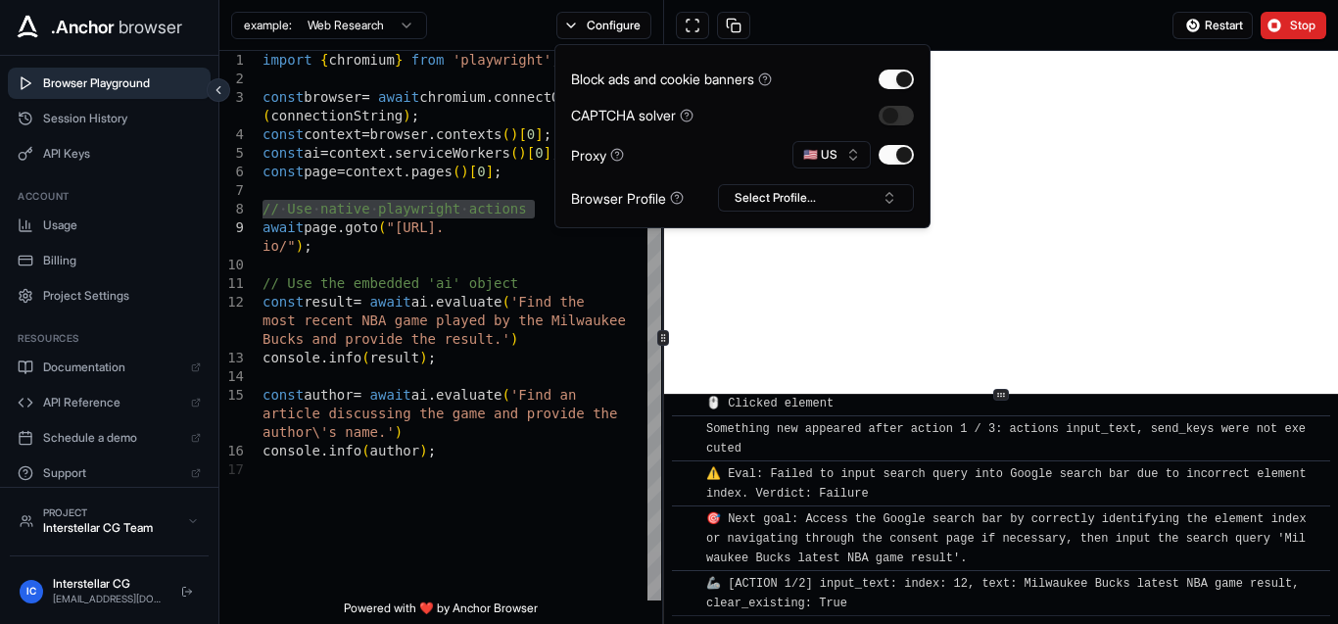
click at [755, 119] on div "CAPTCHA solver" at bounding box center [742, 115] width 343 height 21
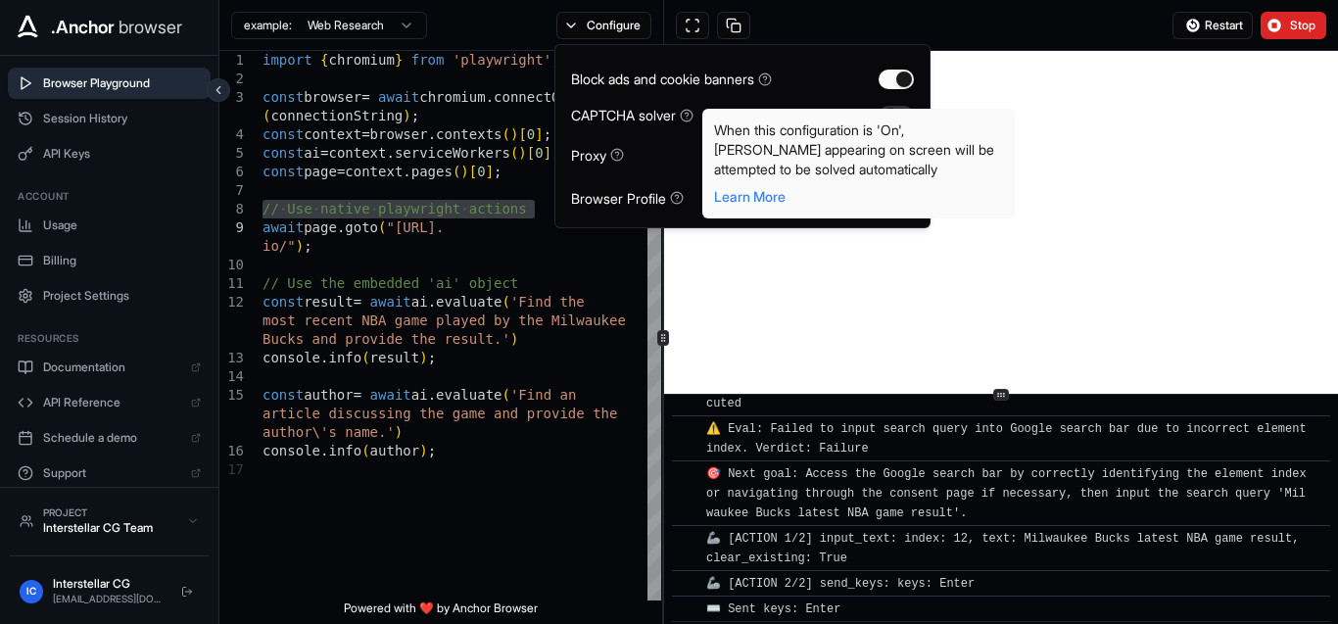
scroll to position [2217, 0]
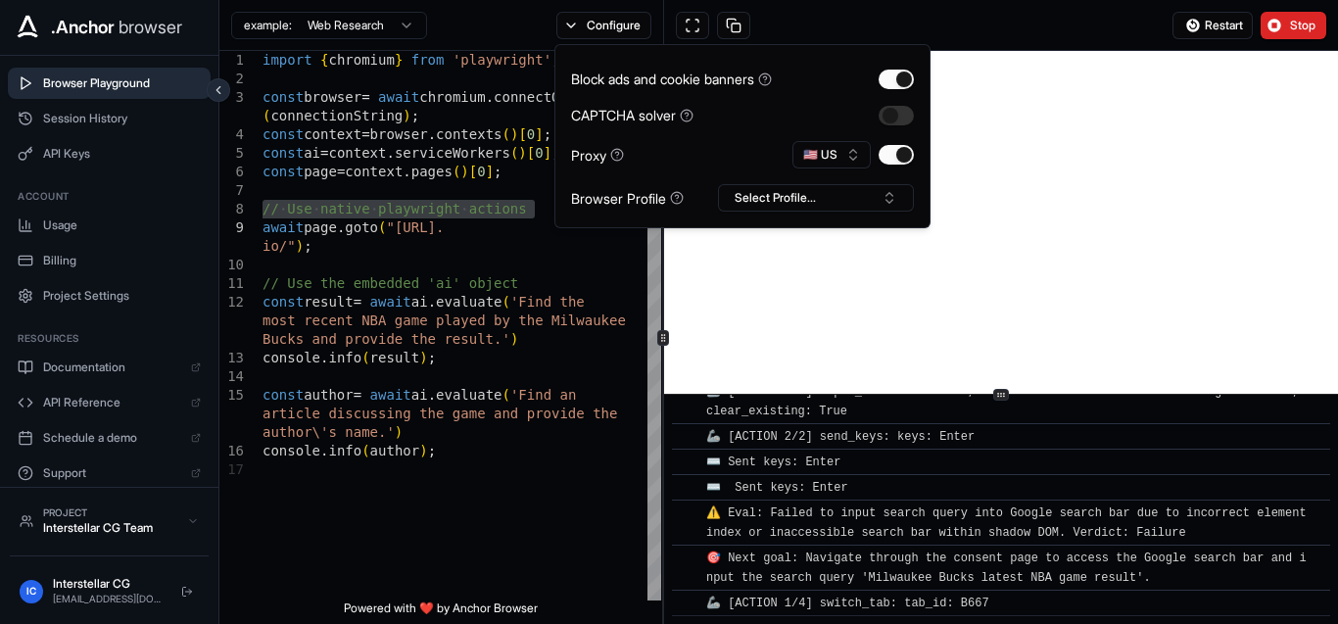
click at [779, 20] on div "Restart Stop" at bounding box center [1001, 25] width 674 height 51
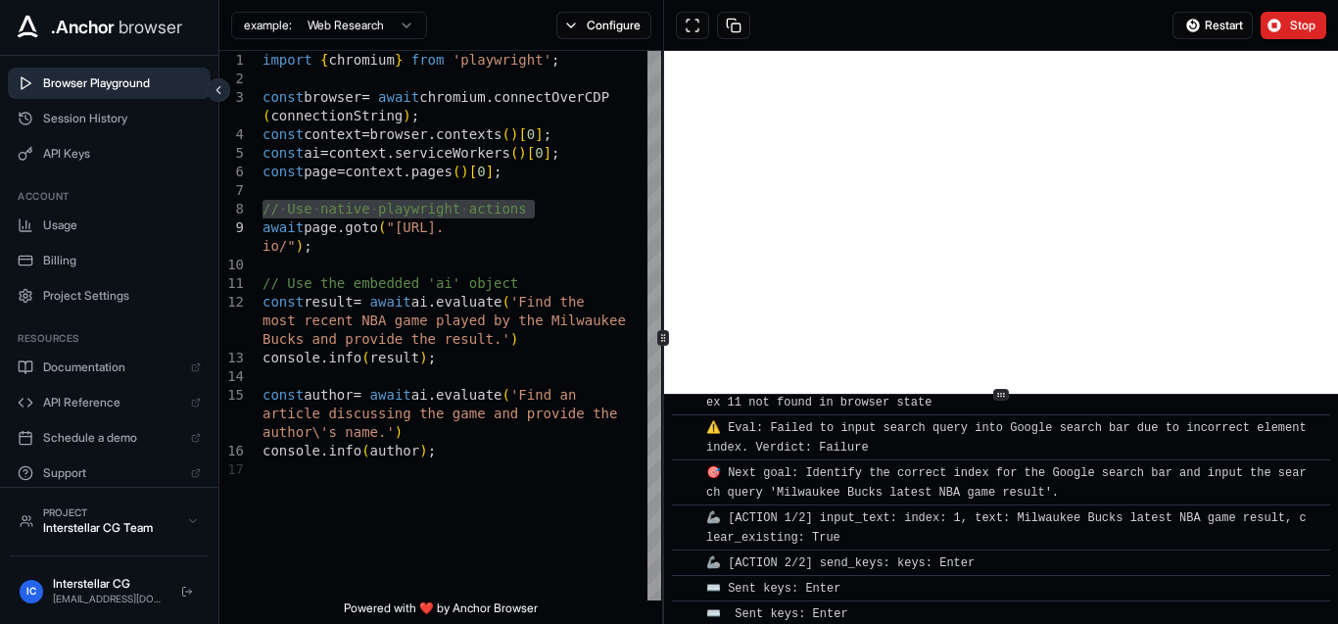
scroll to position [0, 0]
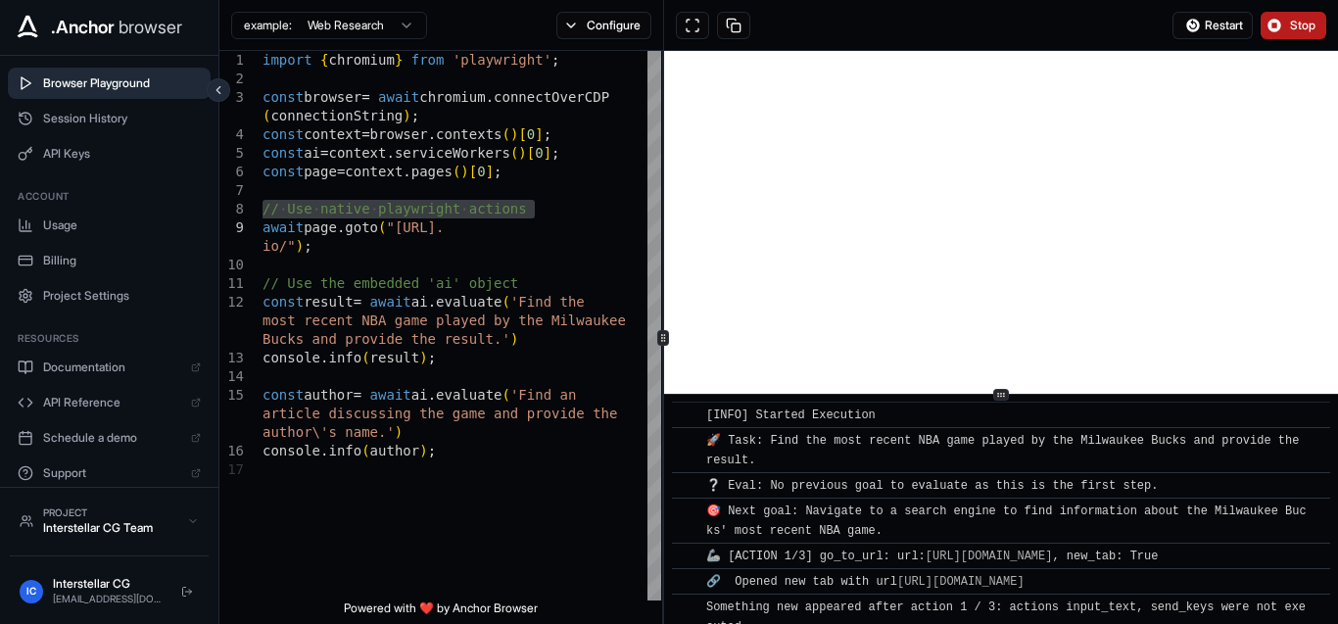
click at [1280, 35] on button "Stop" at bounding box center [1293, 25] width 66 height 27
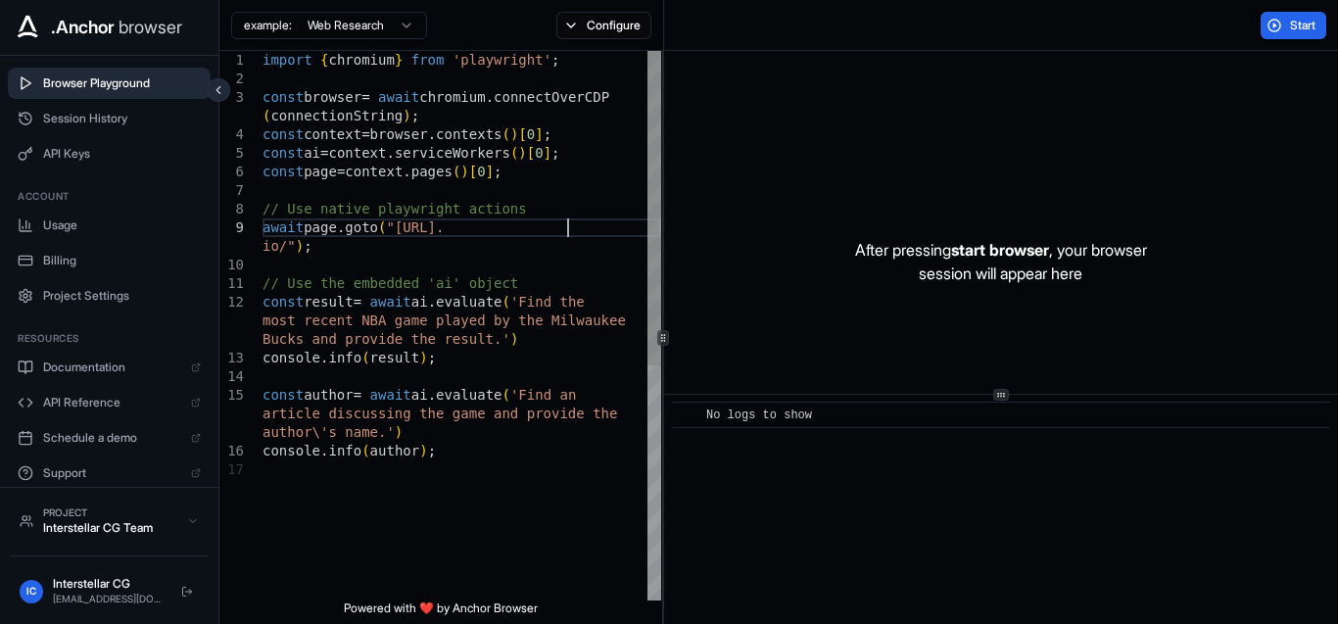
click at [564, 230] on div "const author = await ai . evaluate ( 'Find an article discussing the game and p…" at bounding box center [461, 530] width 399 height 959
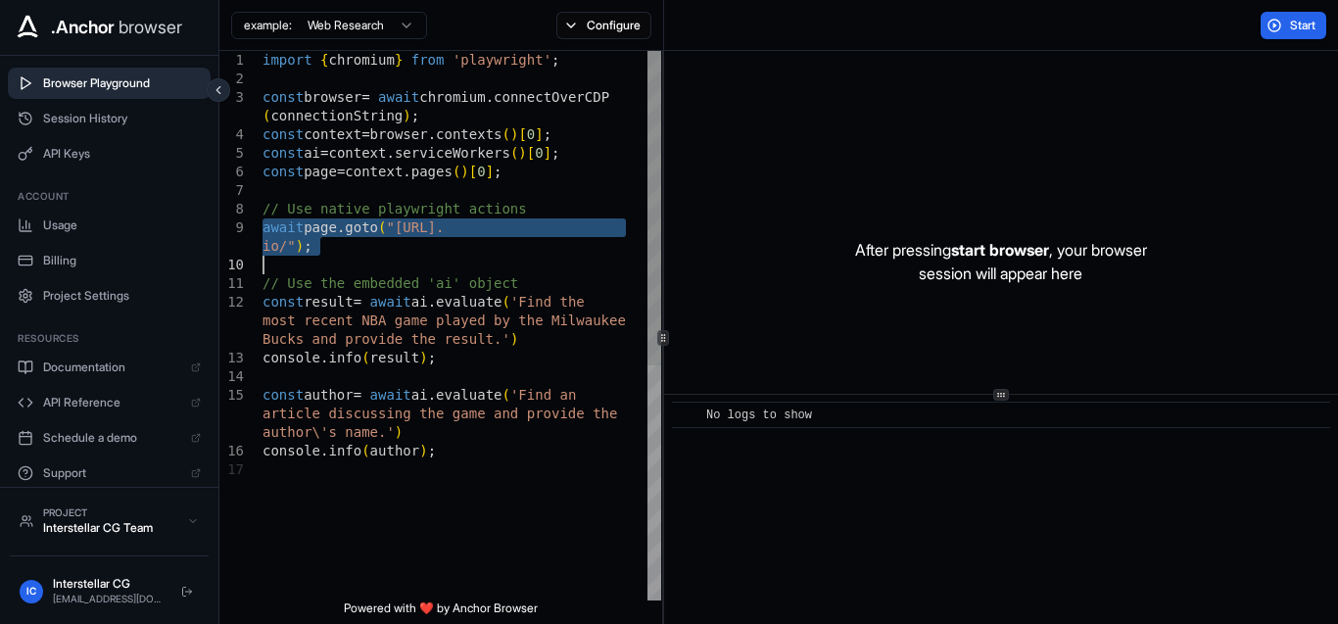
click at [564, 230] on div "const author = await ai . evaluate ( 'Find an article discussing the game and p…" at bounding box center [461, 530] width 399 height 959
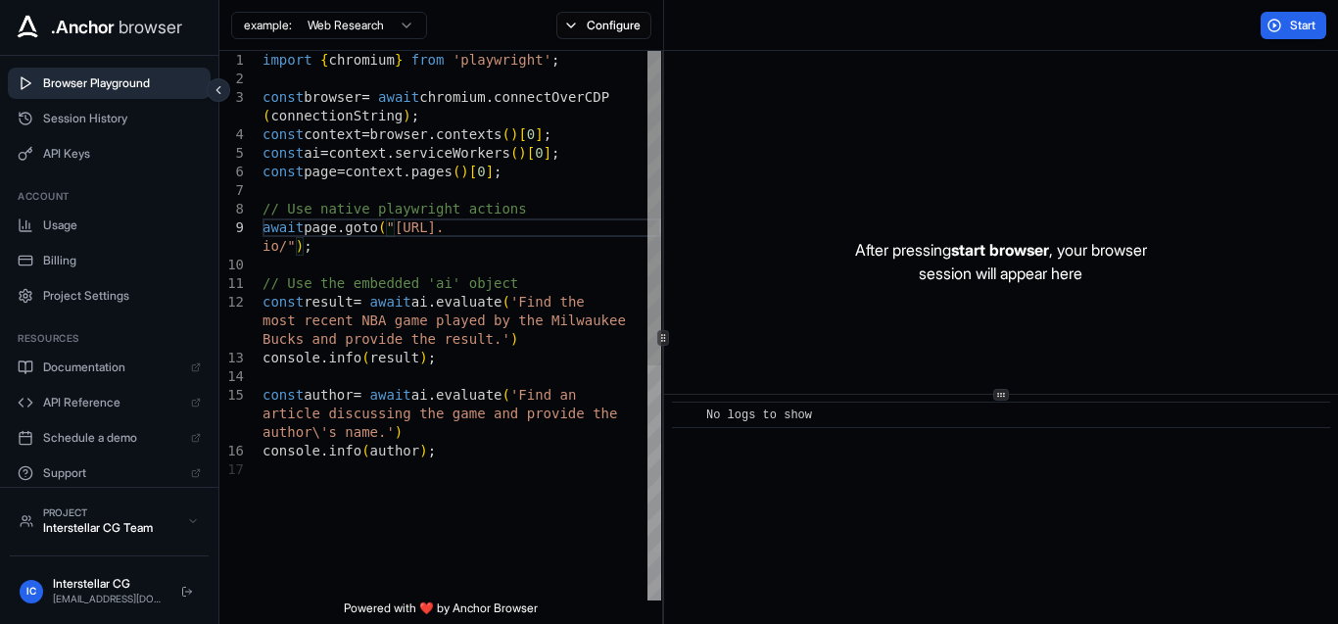
click at [564, 230] on div "const author = await ai . evaluate ( 'Find an article discussing the game and p…" at bounding box center [461, 530] width 399 height 959
click at [483, 227] on div "const author = await ai . evaluate ( 'Find an article discussing the game and p…" at bounding box center [461, 530] width 399 height 959
click at [557, 214] on div "const author = await ai . evaluate ( 'Find an article discussing the game and p…" at bounding box center [461, 530] width 399 height 959
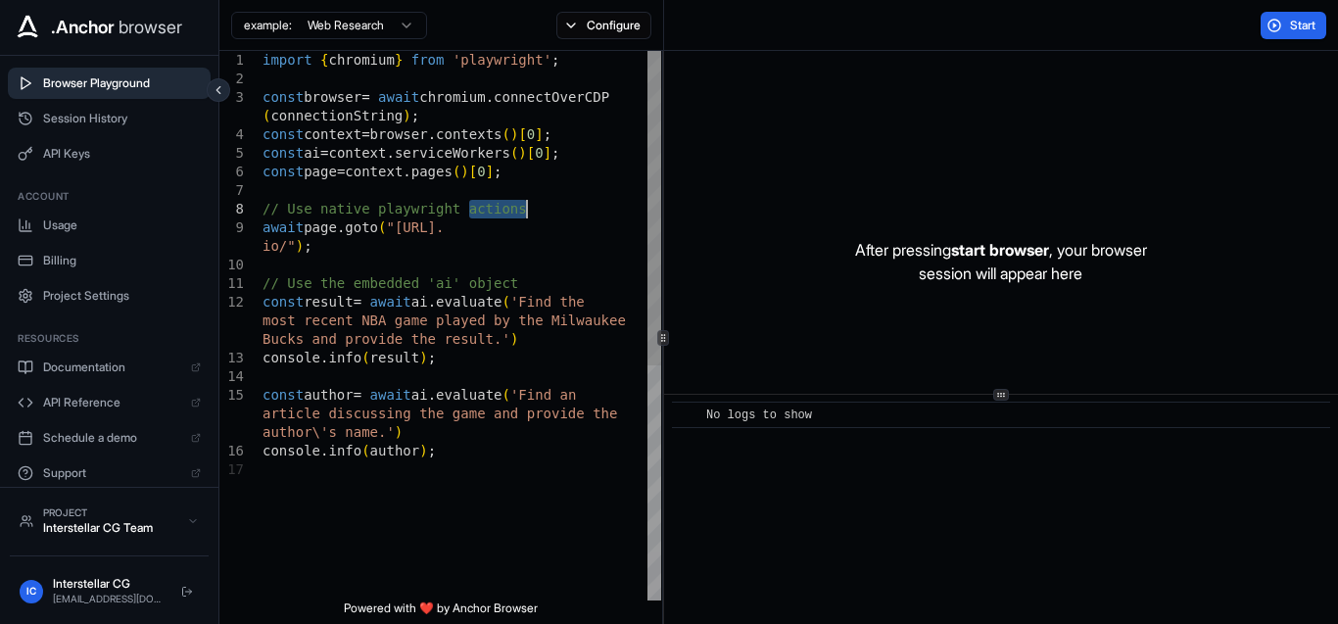
click at [557, 214] on div "const author = await ai . evaluate ( 'Find an article discussing the game and p…" at bounding box center [461, 530] width 399 height 959
click at [554, 219] on div "const author = await ai . evaluate ( 'Find an article discussing the game and p…" at bounding box center [461, 530] width 399 height 959
click at [287, 246] on div "const author = await ai . evaluate ( 'Find an article discussing the game and p…" at bounding box center [461, 530] width 399 height 959
drag, startPoint x: 287, startPoint y: 246, endPoint x: 400, endPoint y: 227, distance: 114.2
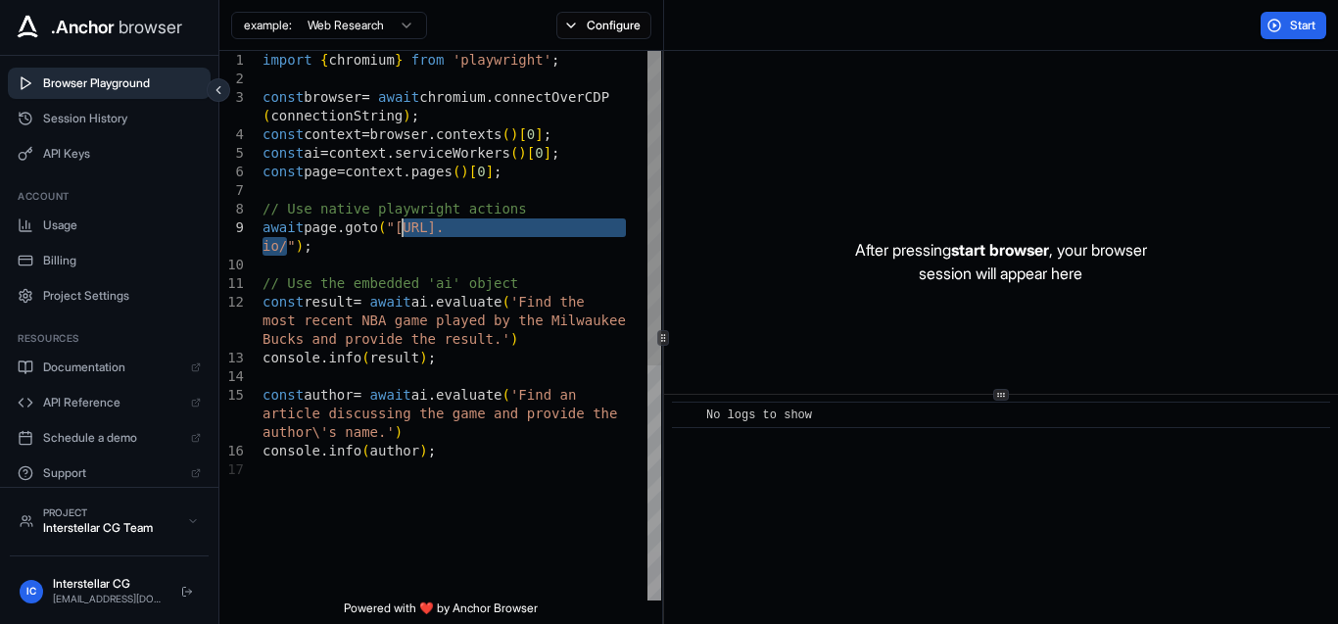
click at [400, 227] on div "const author = await ai . evaluate ( 'Find an article discussing the game and p…" at bounding box center [461, 530] width 399 height 959
click at [339, 258] on div "const author = await ai . evaluate ( 'Find an article discussing the game and p…" at bounding box center [461, 530] width 399 height 959
click at [344, 250] on div "const author = await ai . evaluate ( 'Find an article discussing the game and p…" at bounding box center [461, 530] width 399 height 959
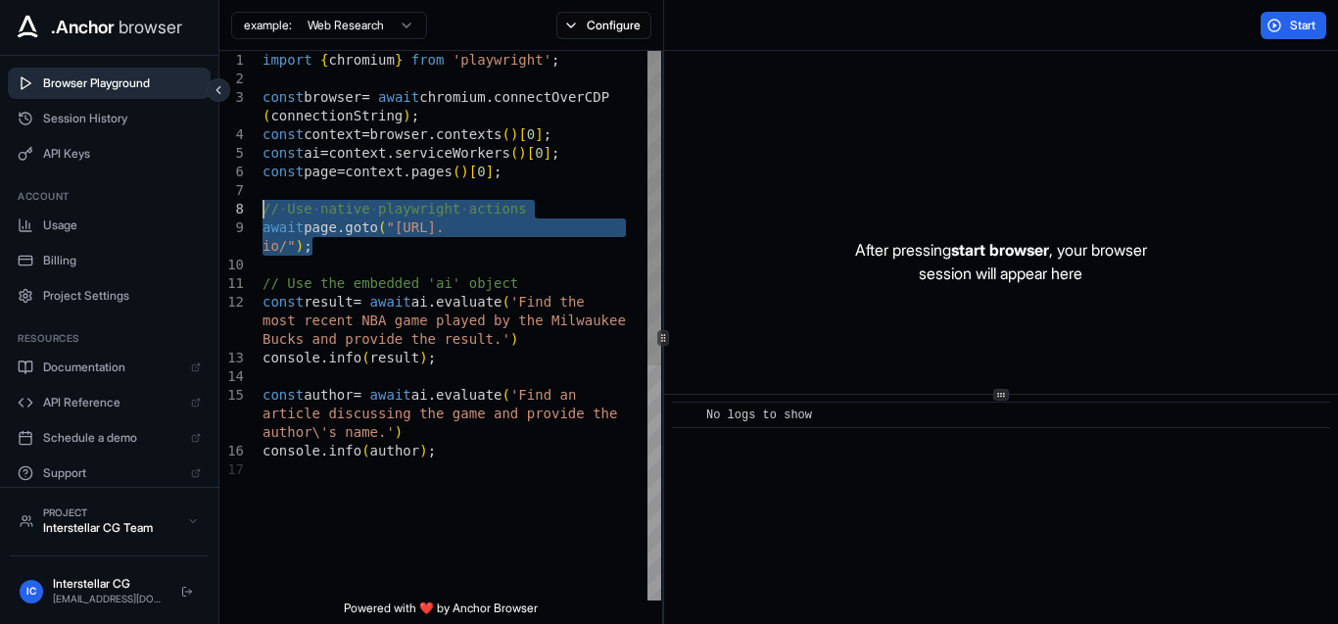
drag, startPoint x: 344, startPoint y: 250, endPoint x: 254, endPoint y: 212, distance: 97.9
click at [262, 212] on div "const author = await ai . evaluate ( 'Find an article discussing the game and p…" at bounding box center [461, 530] width 399 height 959
click at [370, 241] on div "const author = await ai . evaluate ( 'Find an article discussing the game and p…" at bounding box center [461, 530] width 399 height 959
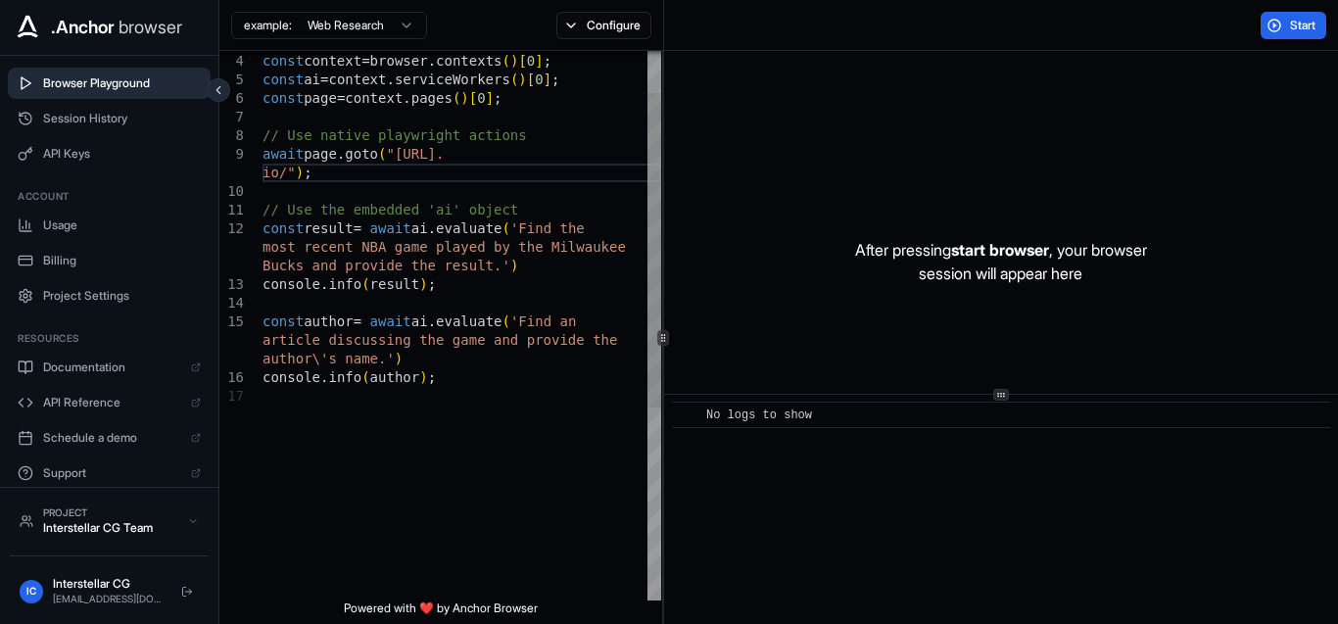
click at [518, 349] on div "const author = await ai . evaluate ( 'Find an article discussing the game and p…" at bounding box center [461, 456] width 399 height 959
click at [313, 328] on div "const author = await ai . evaluate ( 'Find an article discussing the game and p…" at bounding box center [461, 456] width 399 height 959
click at [343, 378] on div "const author = await ai . evaluate ( 'Find an article discussing the game and p…" at bounding box center [461, 456] width 399 height 959
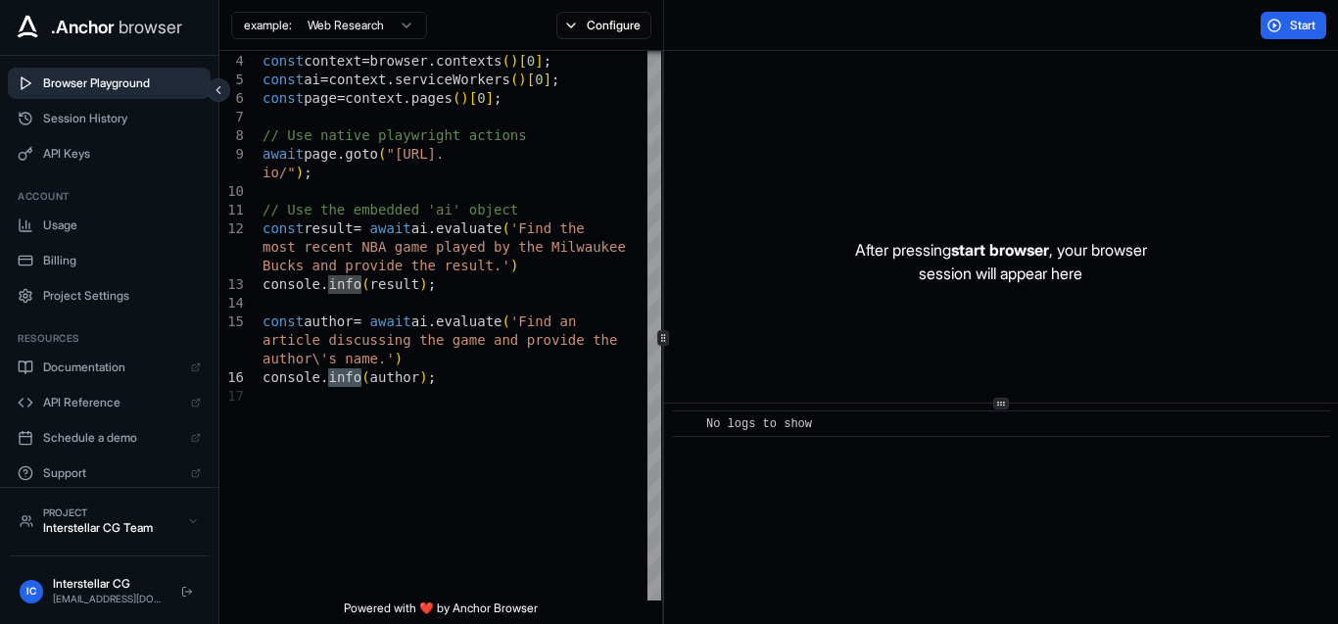
click at [974, 397] on div "After pressing start browser , your browser session will appear here ​ No logs …" at bounding box center [1001, 337] width 674 height 573
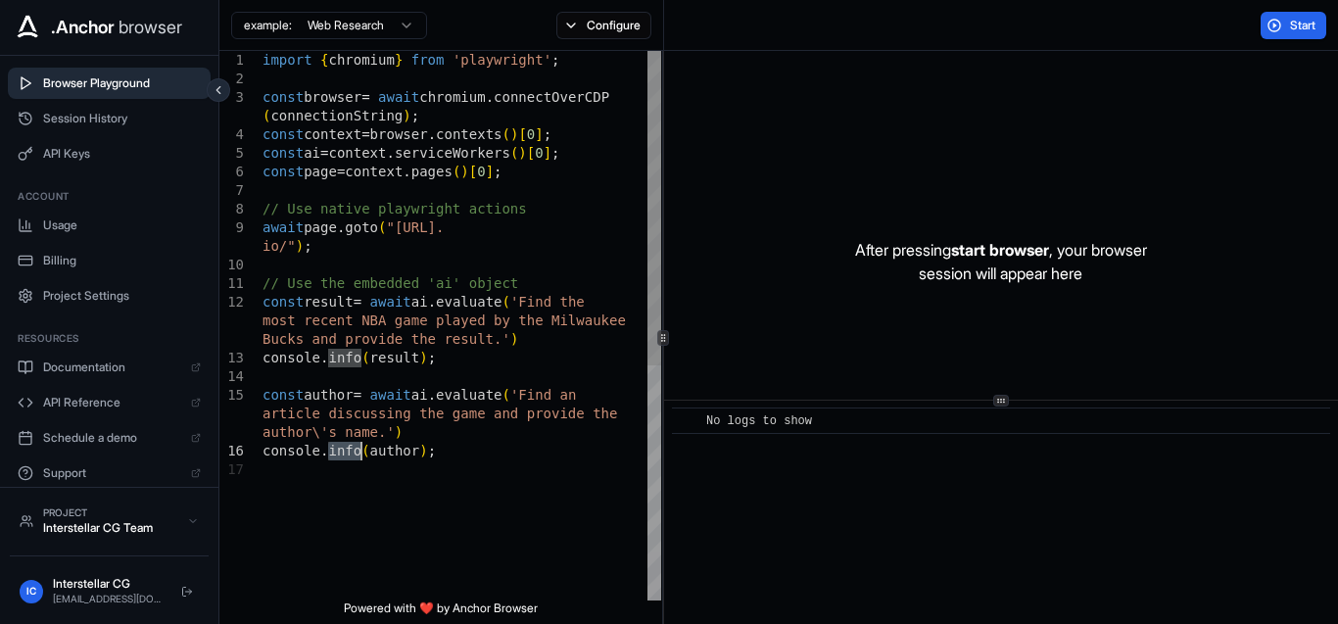
type textarea "**********"
click at [378, 100] on div "const author = await ai . evaluate ( 'Find an article discussing the game and p…" at bounding box center [461, 530] width 399 height 959
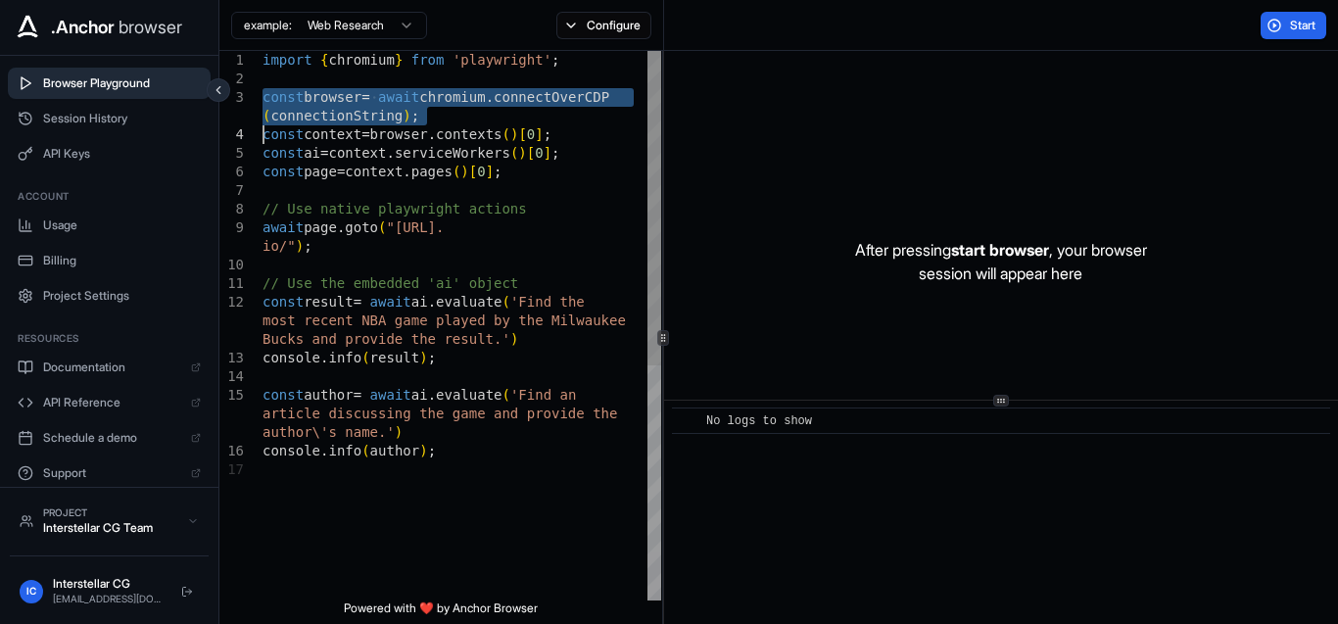
click at [378, 100] on div "const author = await ai . evaluate ( 'Find an article discussing the game and p…" at bounding box center [461, 530] width 399 height 959
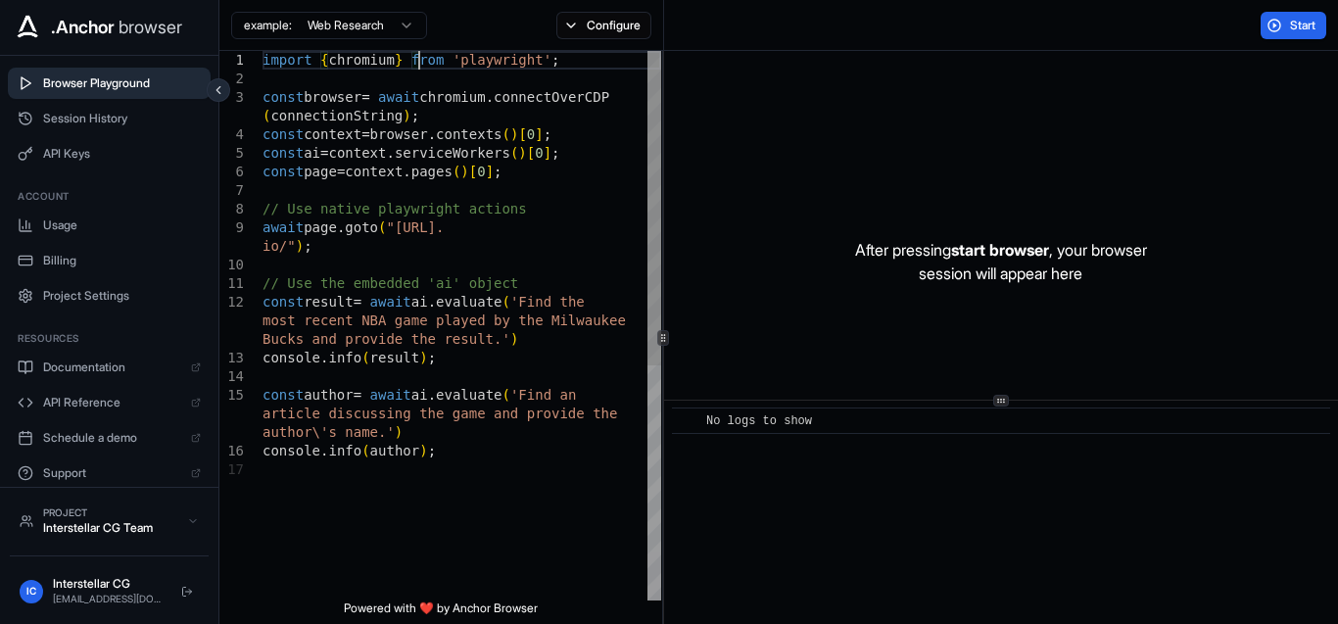
click at [418, 66] on div "const author = await ai . evaluate ( 'Find an article discussing the game and p…" at bounding box center [461, 530] width 399 height 959
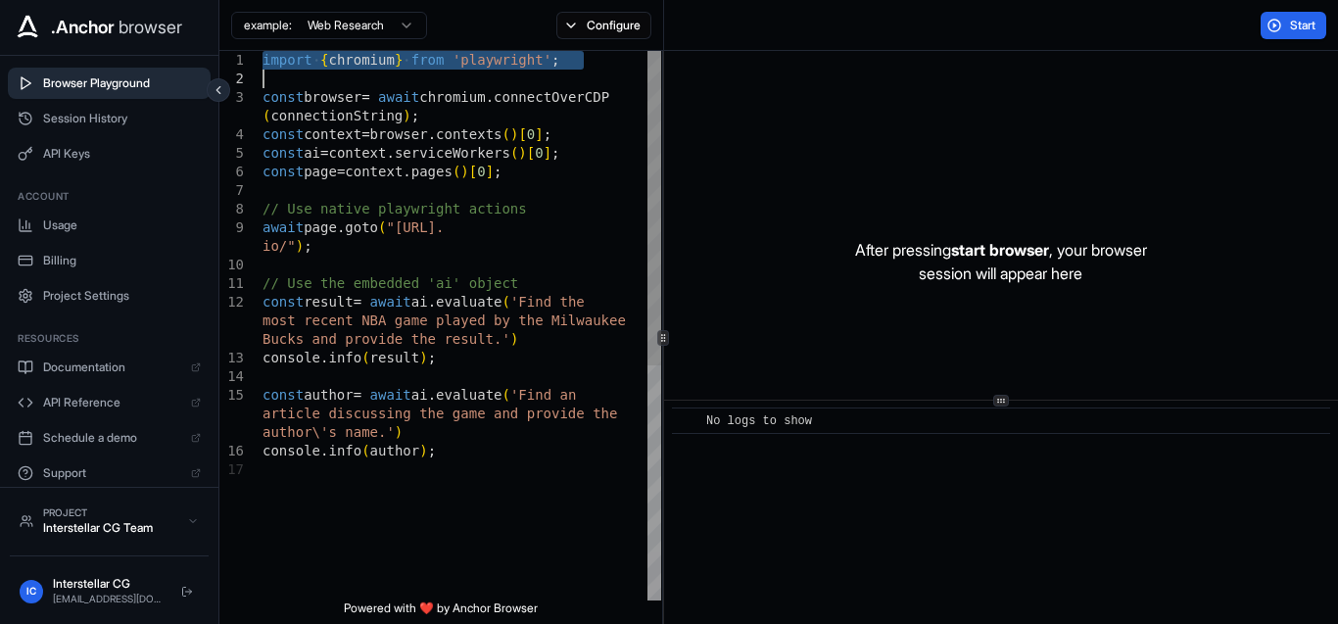
click at [418, 66] on div "const author = await ai . evaluate ( 'Find an article discussing the game and p…" at bounding box center [461, 530] width 399 height 959
click at [439, 204] on div "const author = await ai . evaluate ( 'Find an article discussing the game and p…" at bounding box center [461, 530] width 399 height 959
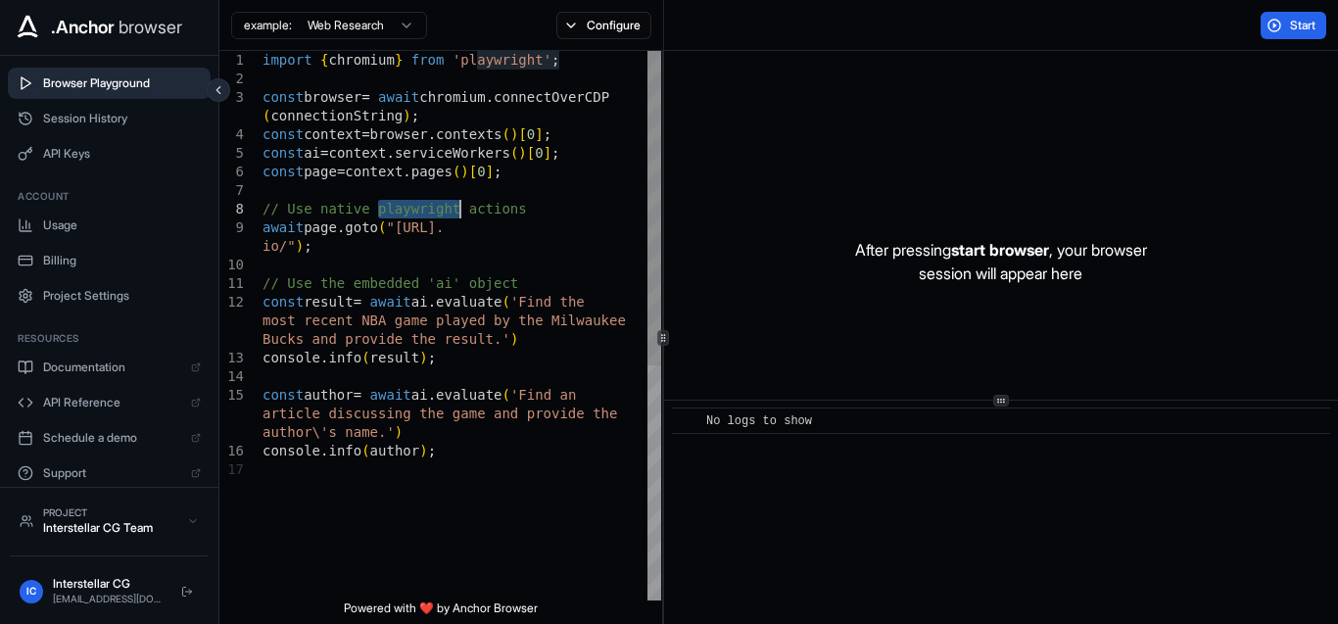
click at [439, 204] on div "const author = await ai . evaluate ( 'Find an article discussing the game and p…" at bounding box center [461, 530] width 399 height 959
click at [475, 214] on div "const author = await ai . evaluate ( 'Find an article discussing the game and p…" at bounding box center [461, 530] width 399 height 959
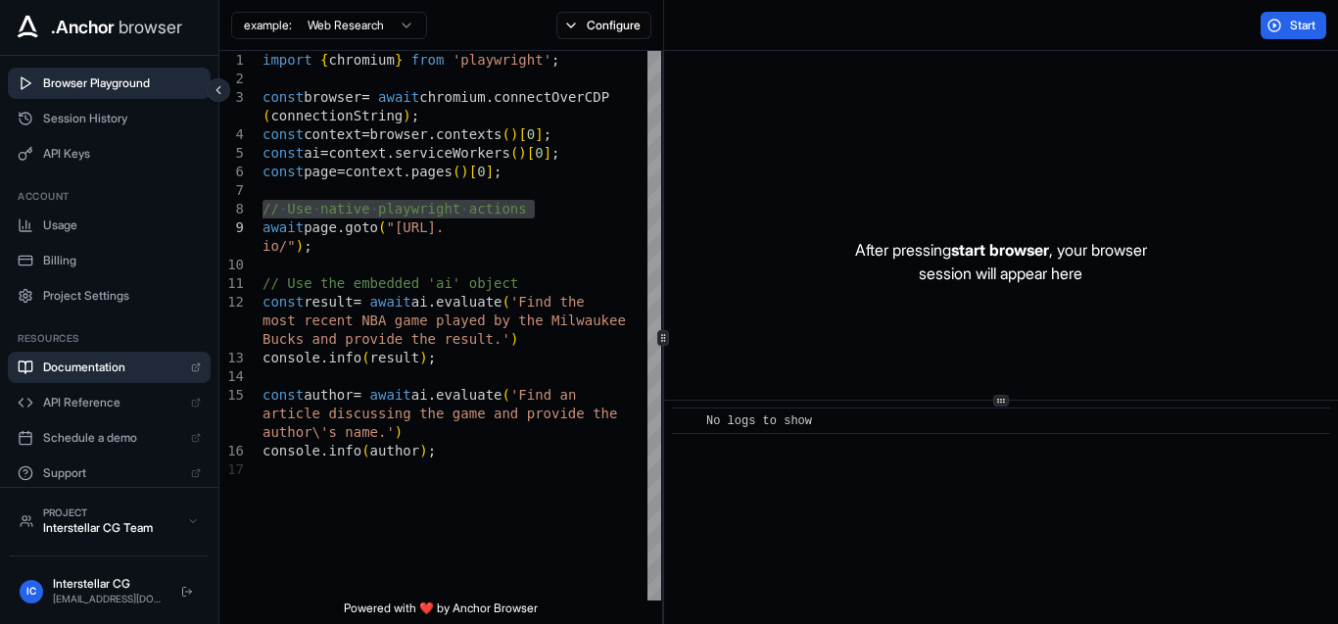
click at [191, 365] on icon at bounding box center [196, 367] width 10 height 10
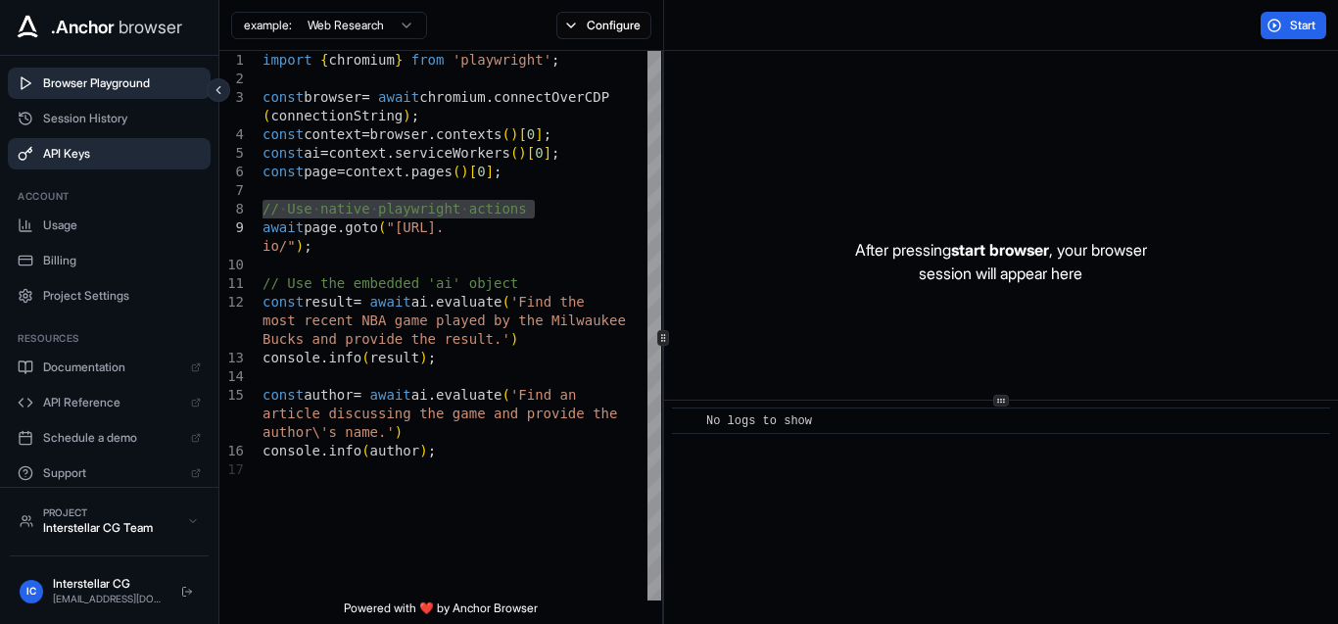
click at [90, 151] on span "API Keys" at bounding box center [122, 154] width 158 height 16
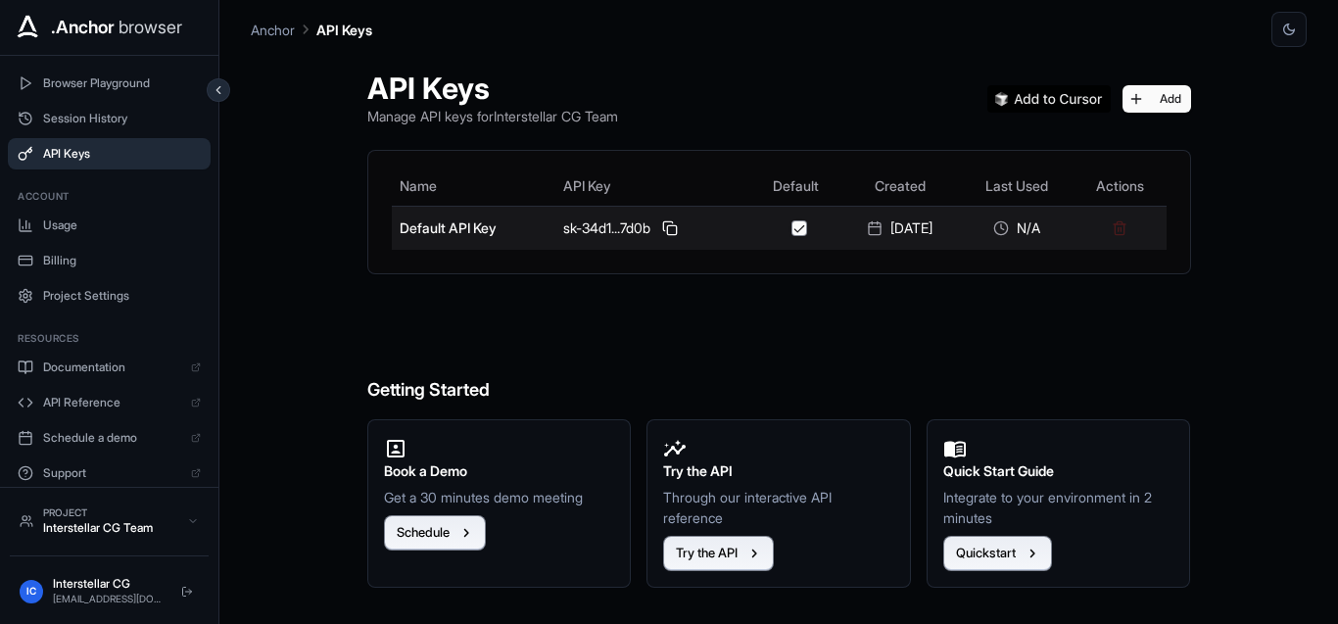
click at [674, 221] on div "sk-34d1...7d0b" at bounding box center [653, 228] width 180 height 24
click at [663, 231] on button at bounding box center [670, 228] width 24 height 24
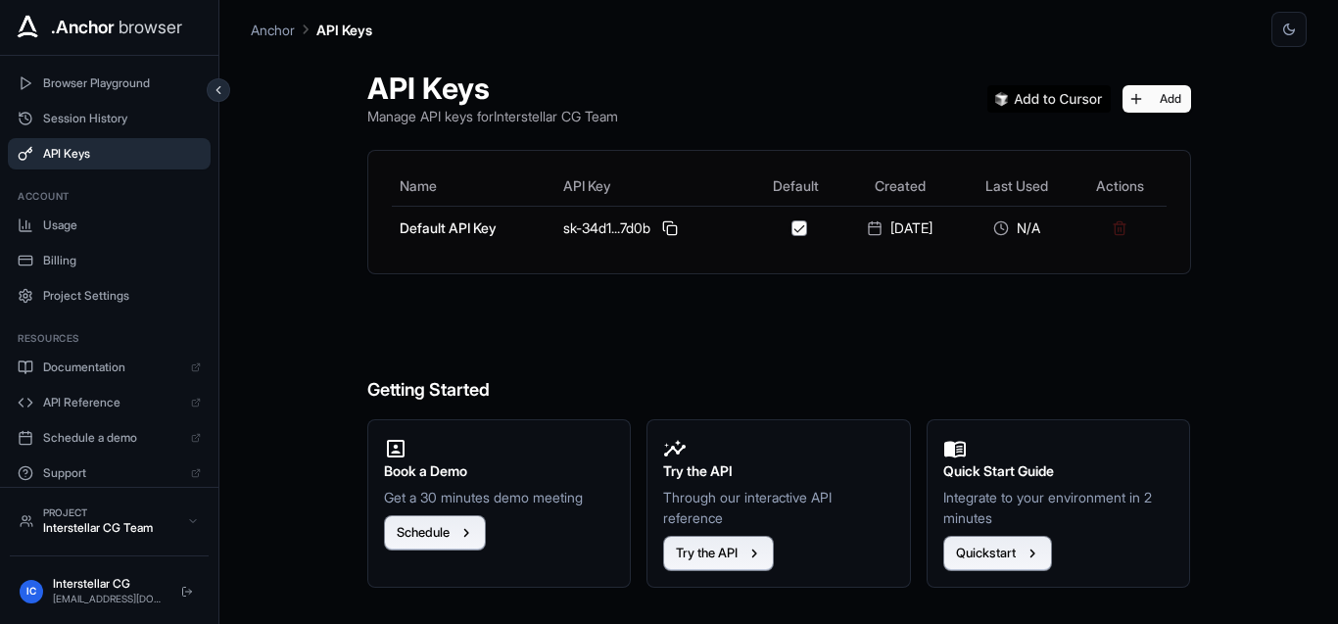
click at [668, 232] on button at bounding box center [670, 228] width 24 height 24
